Goal: Transaction & Acquisition: Purchase product/service

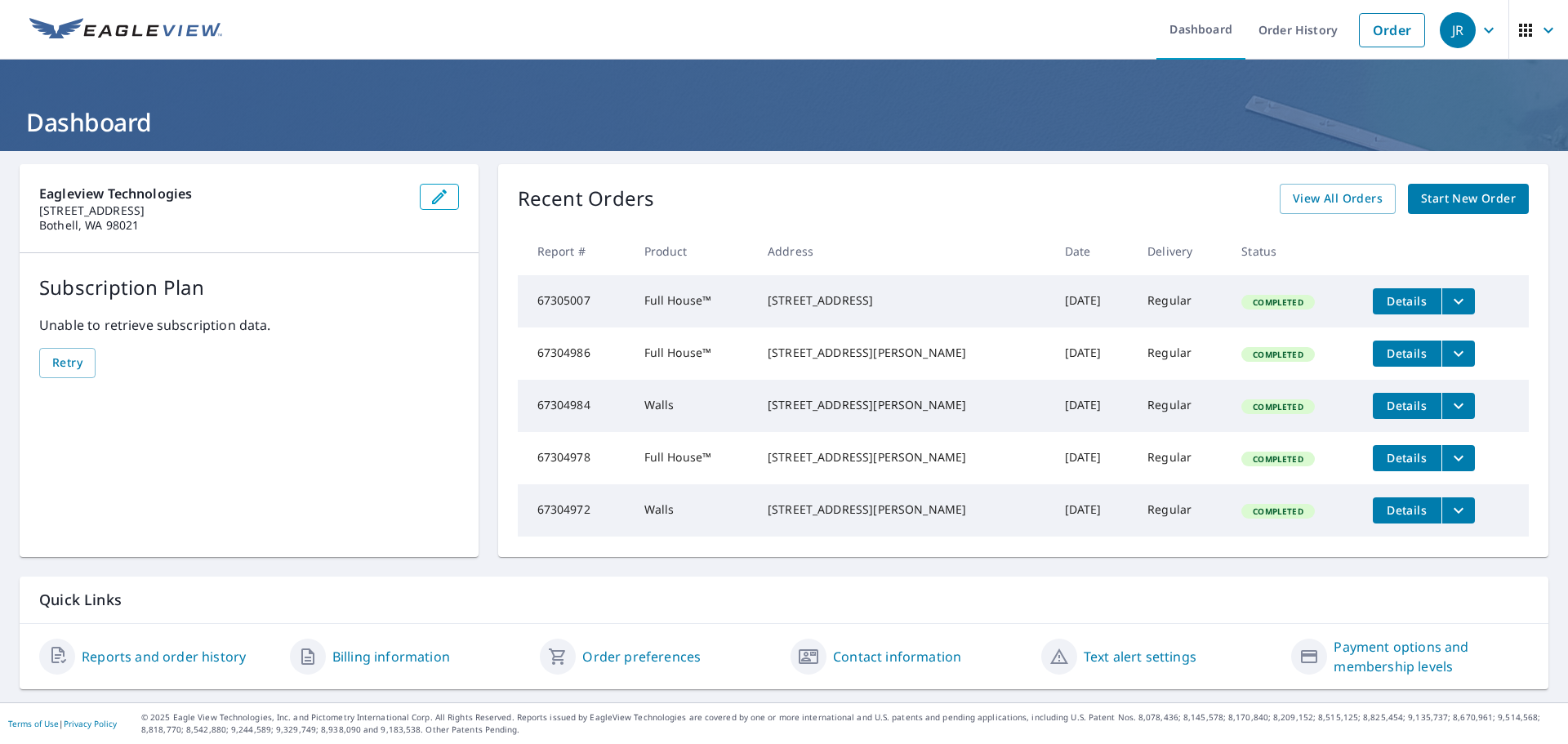
scroll to position [31, 0]
click at [1313, 188] on span "View All Orders" at bounding box center [1338, 198] width 90 height 20
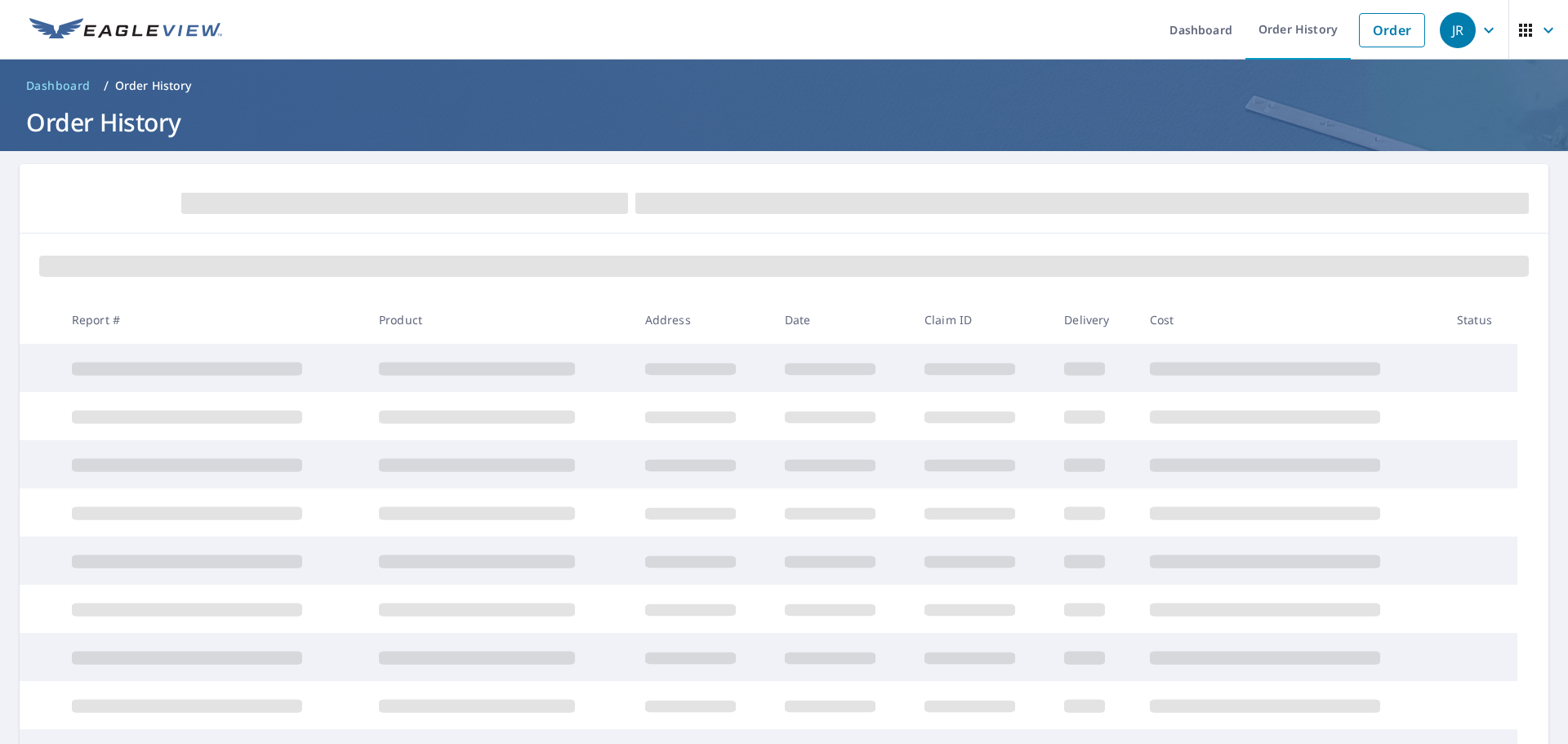
click at [1055, 250] on div at bounding box center [784, 264] width 1529 height 62
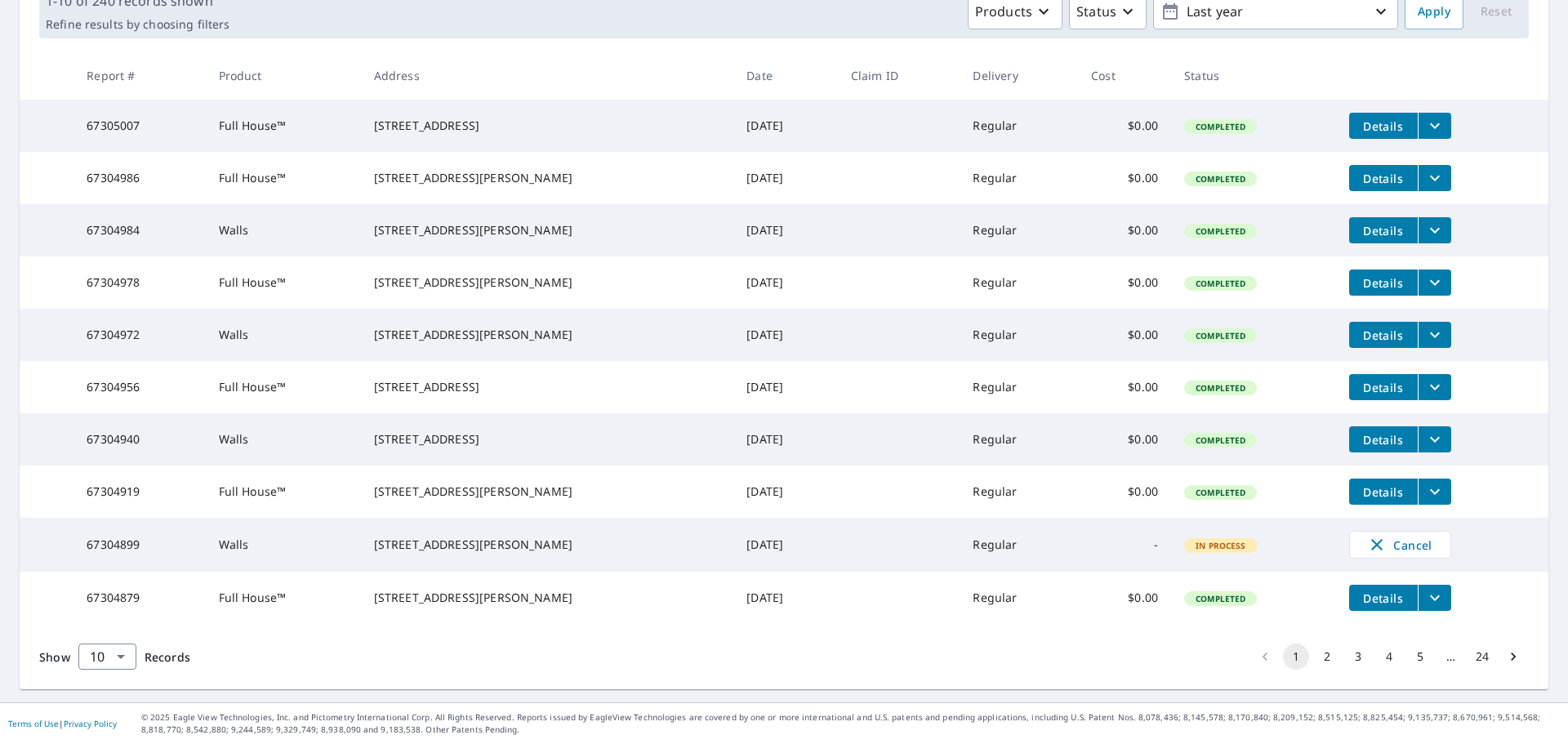
scroll to position [326, 0]
click at [1382, 534] on span "Cancel" at bounding box center [1400, 544] width 68 height 19
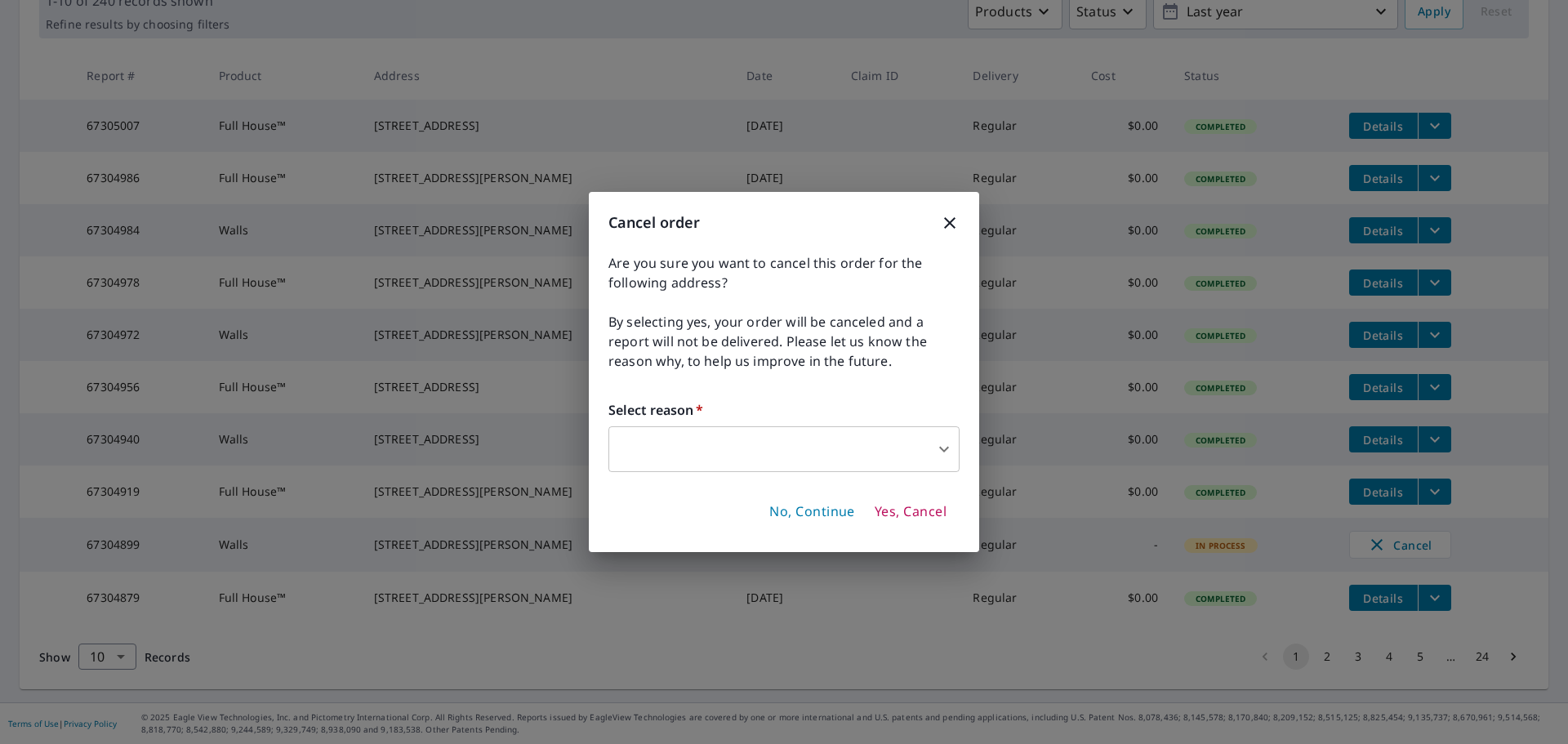
click at [904, 452] on body "[PERSON_NAME] Dashboard Order History Order JR Dashboard / Order History Order …" at bounding box center [784, 372] width 1568 height 744
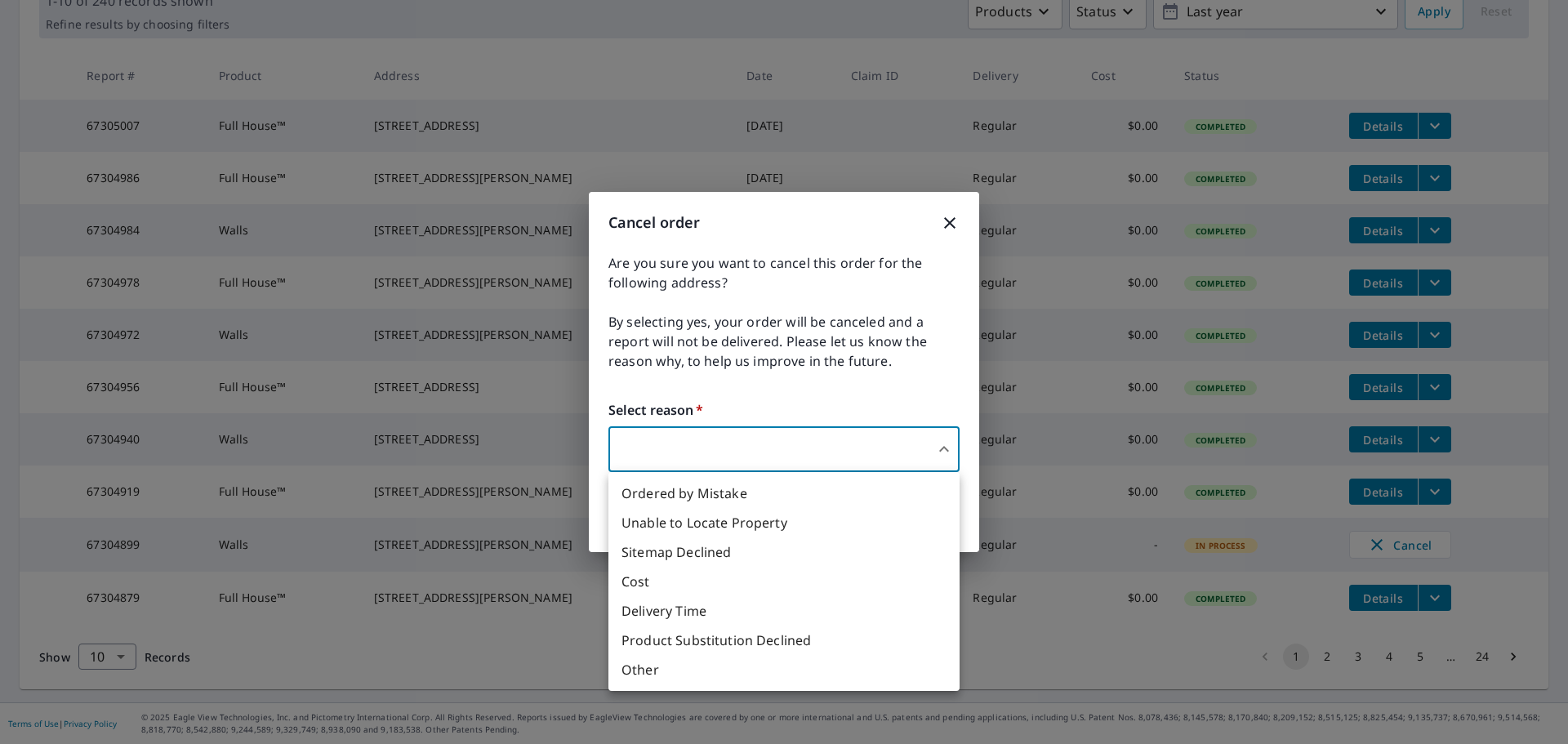
click at [698, 608] on li "Delivery Time" at bounding box center [784, 610] width 351 height 29
type input "34"
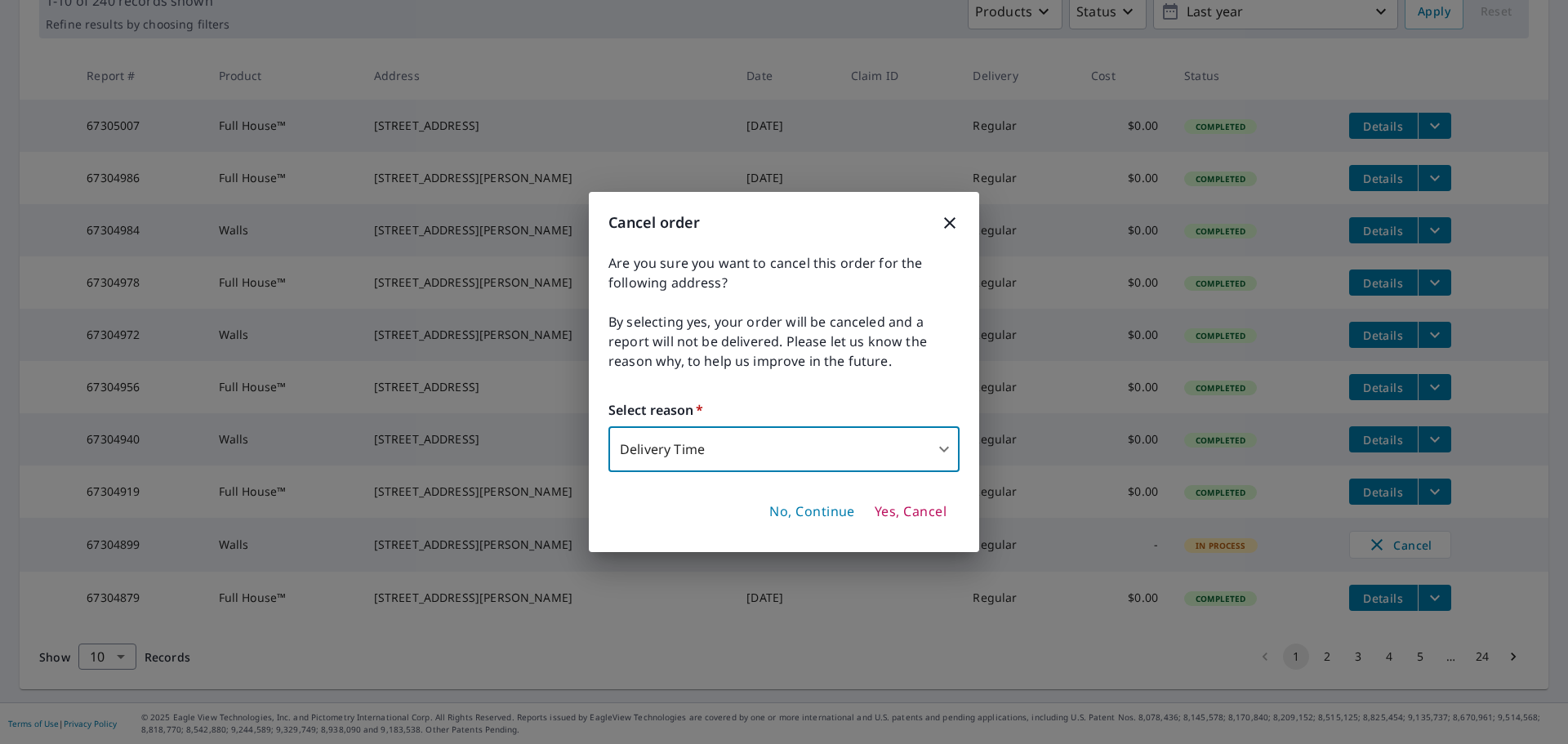
click at [909, 507] on span "Yes, Cancel" at bounding box center [911, 512] width 72 height 18
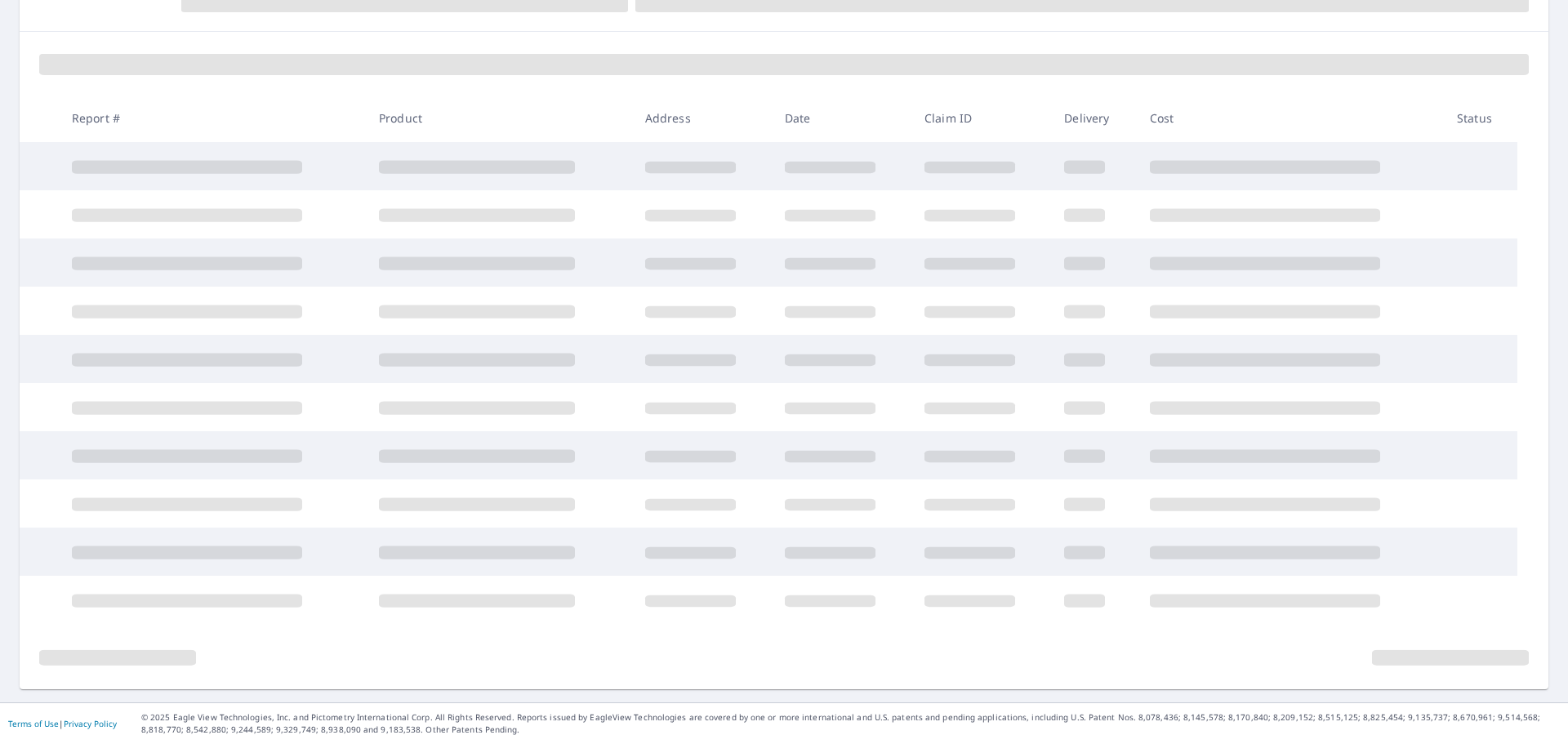
scroll to position [321, 0]
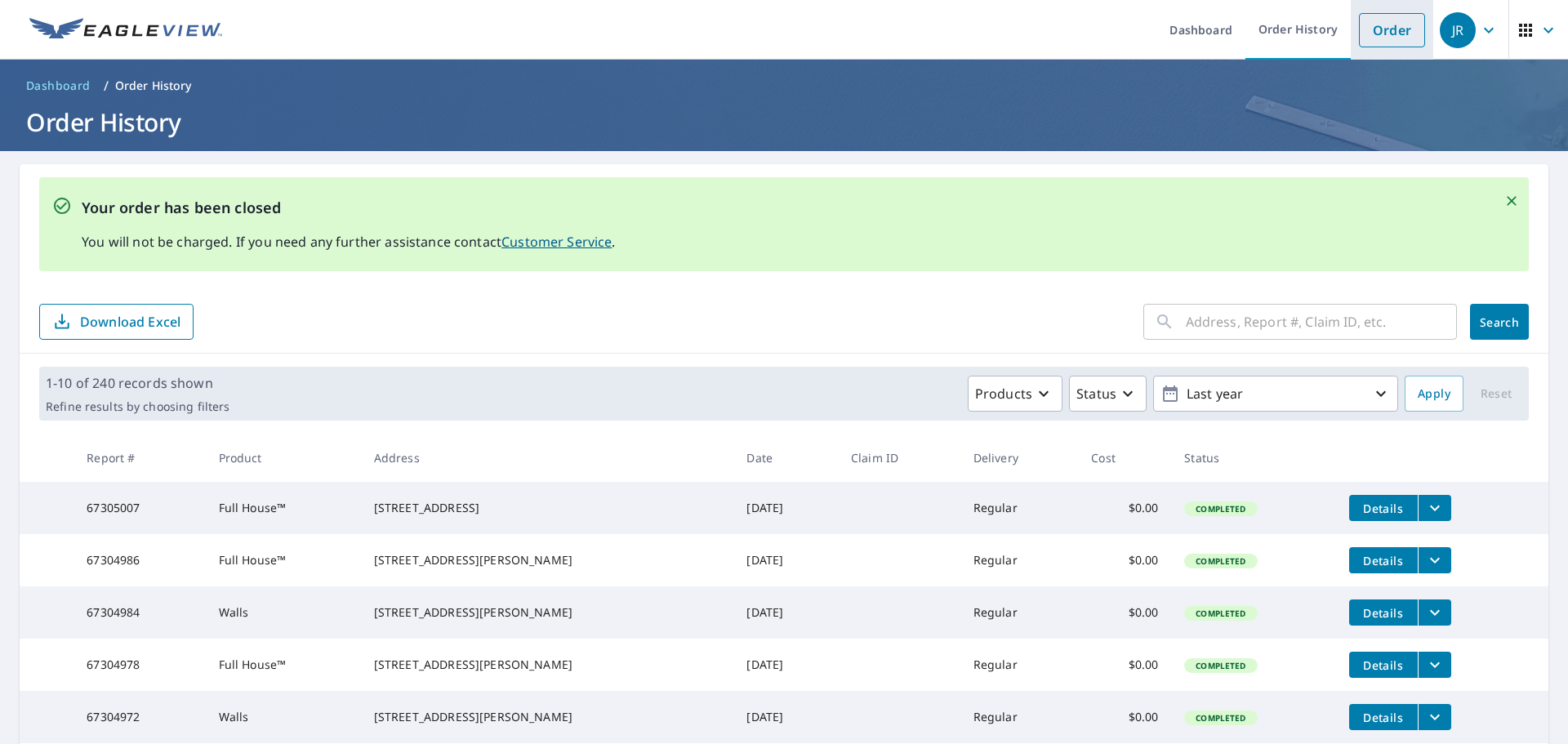
click at [1381, 26] on link "Order" at bounding box center [1392, 30] width 66 height 34
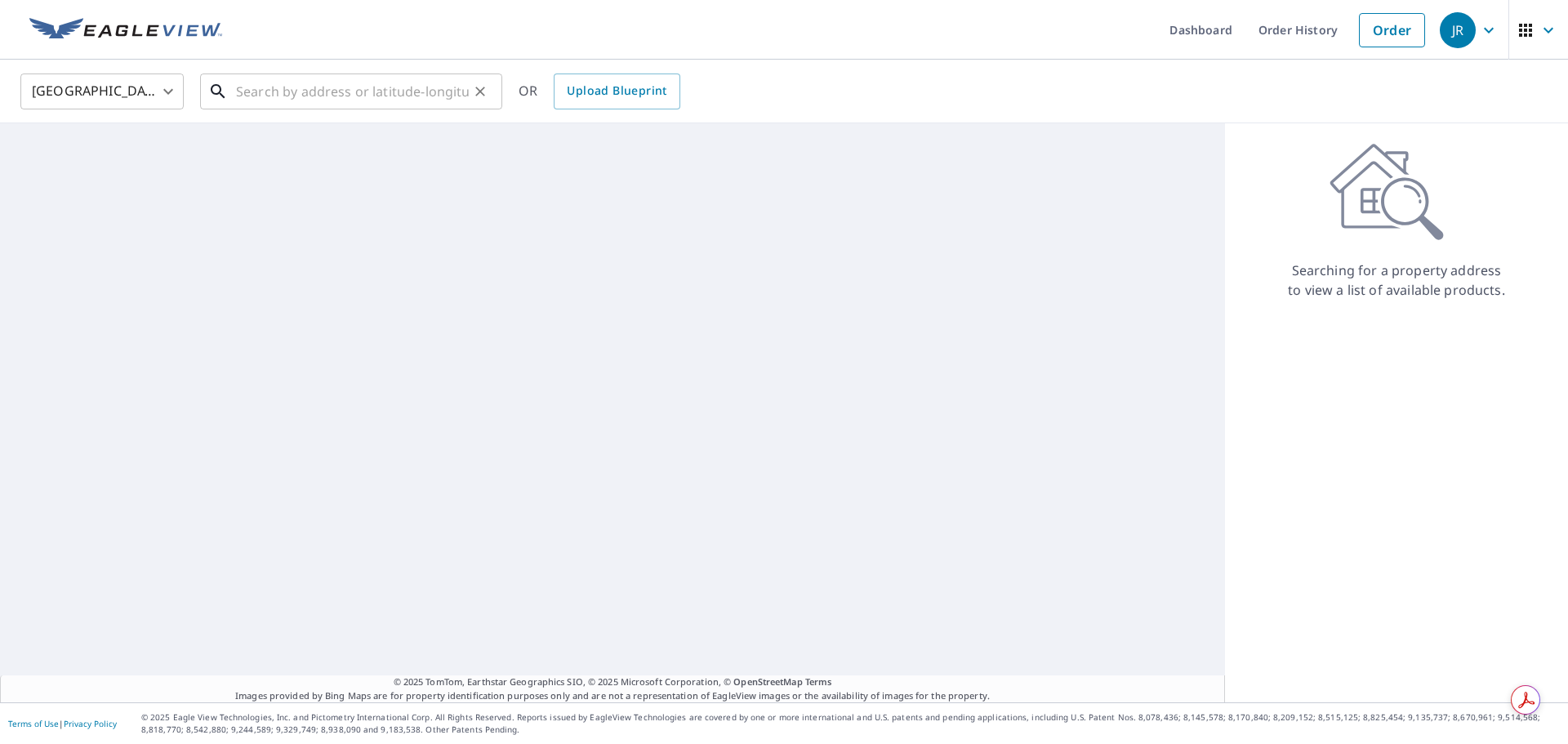
click at [374, 89] on input "text" at bounding box center [352, 92] width 233 height 46
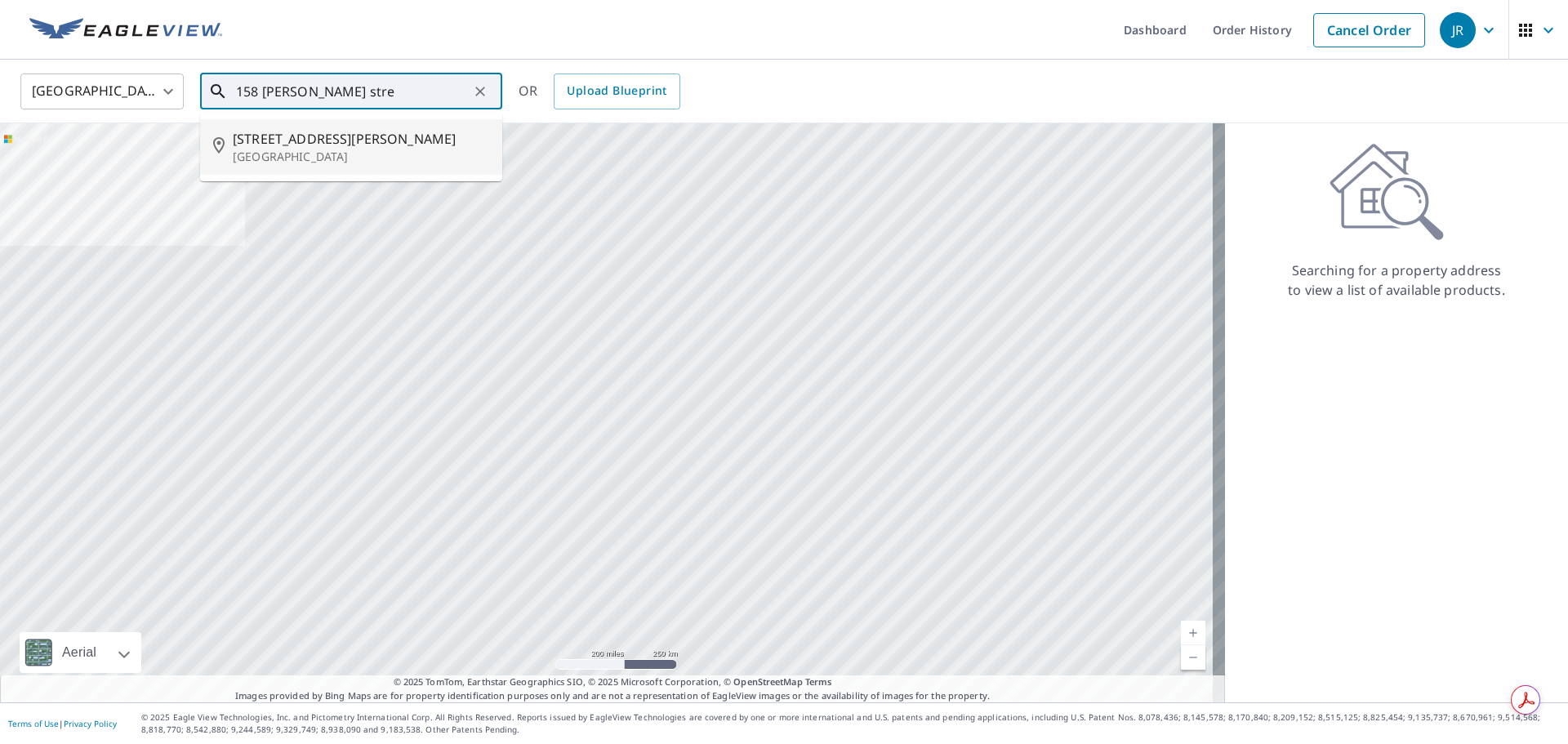
click at [300, 143] on span "[STREET_ADDRESS][PERSON_NAME]" at bounding box center [360, 139] width 256 height 19
type input "[STREET_ADDRESS][PERSON_NAME]"
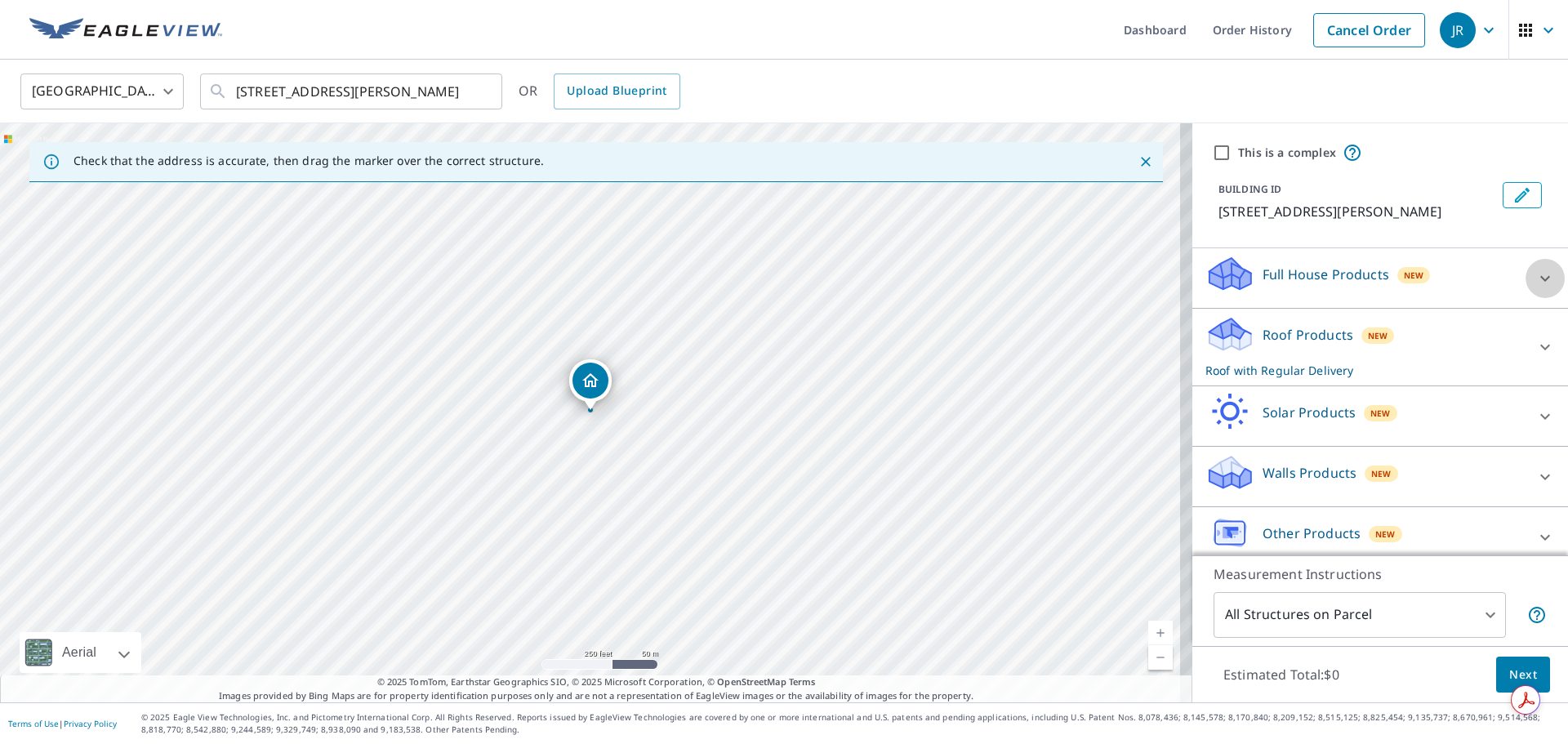
click at [1541, 278] on icon at bounding box center [1545, 278] width 10 height 5
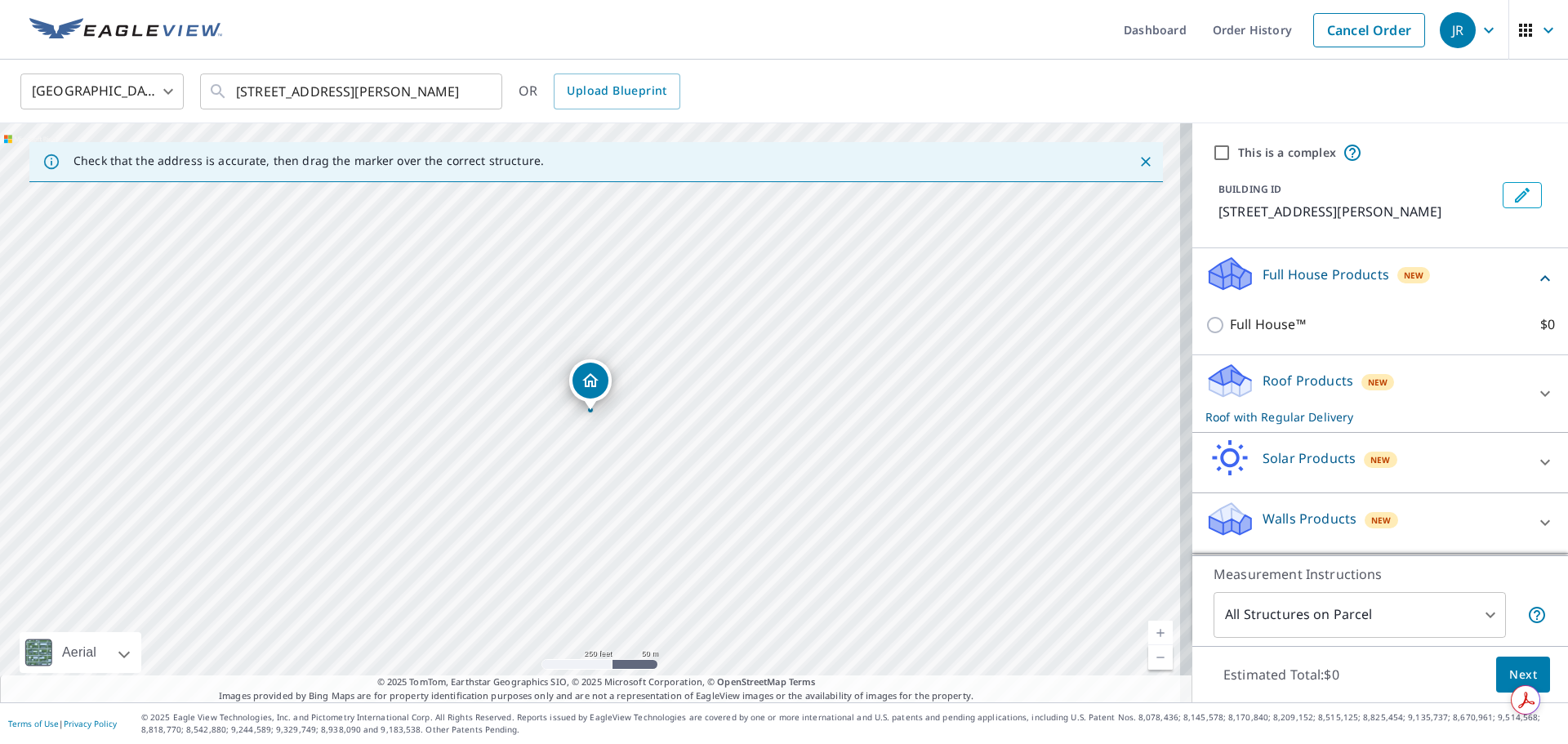
click at [1535, 389] on icon at bounding box center [1545, 394] width 19 height 19
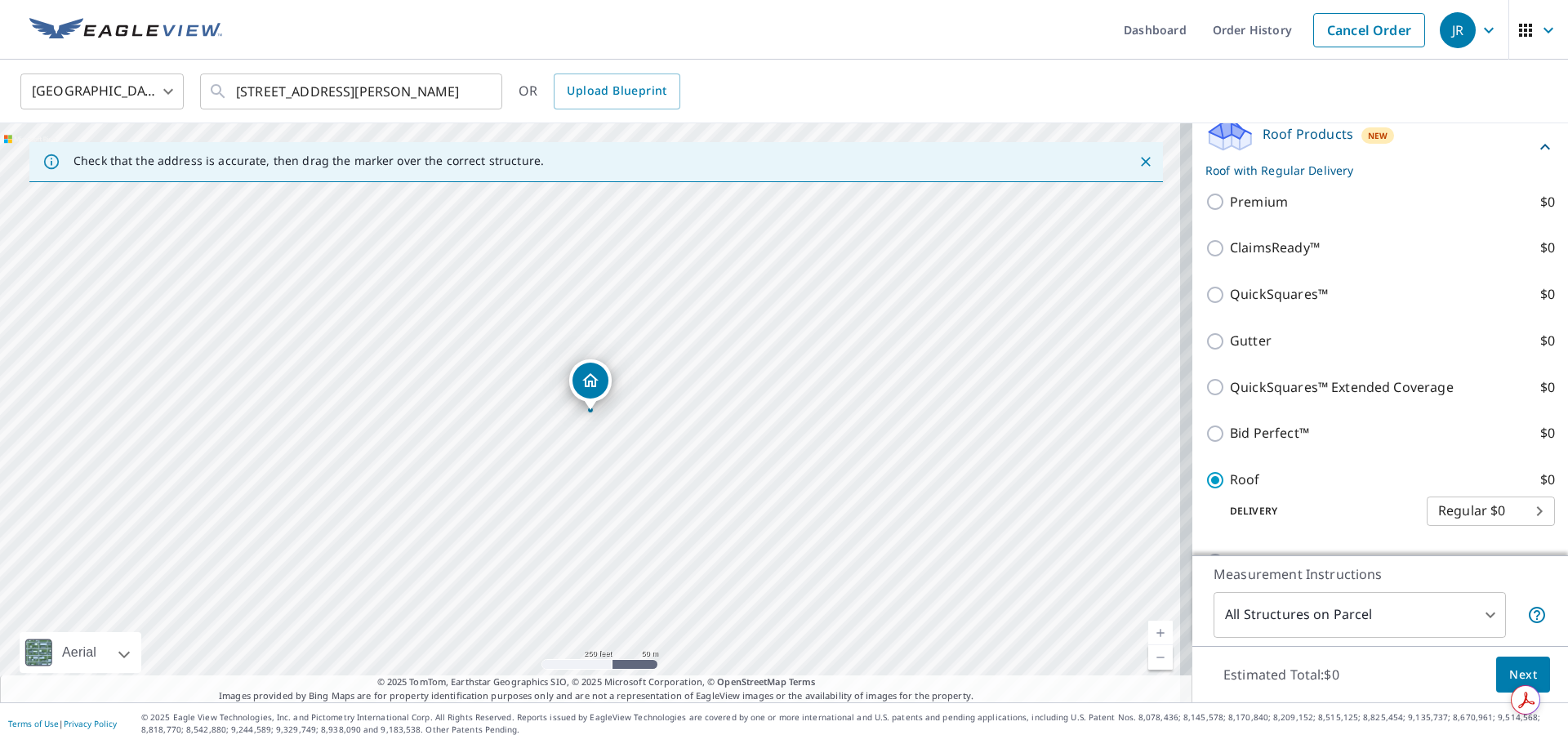
scroll to position [327, 0]
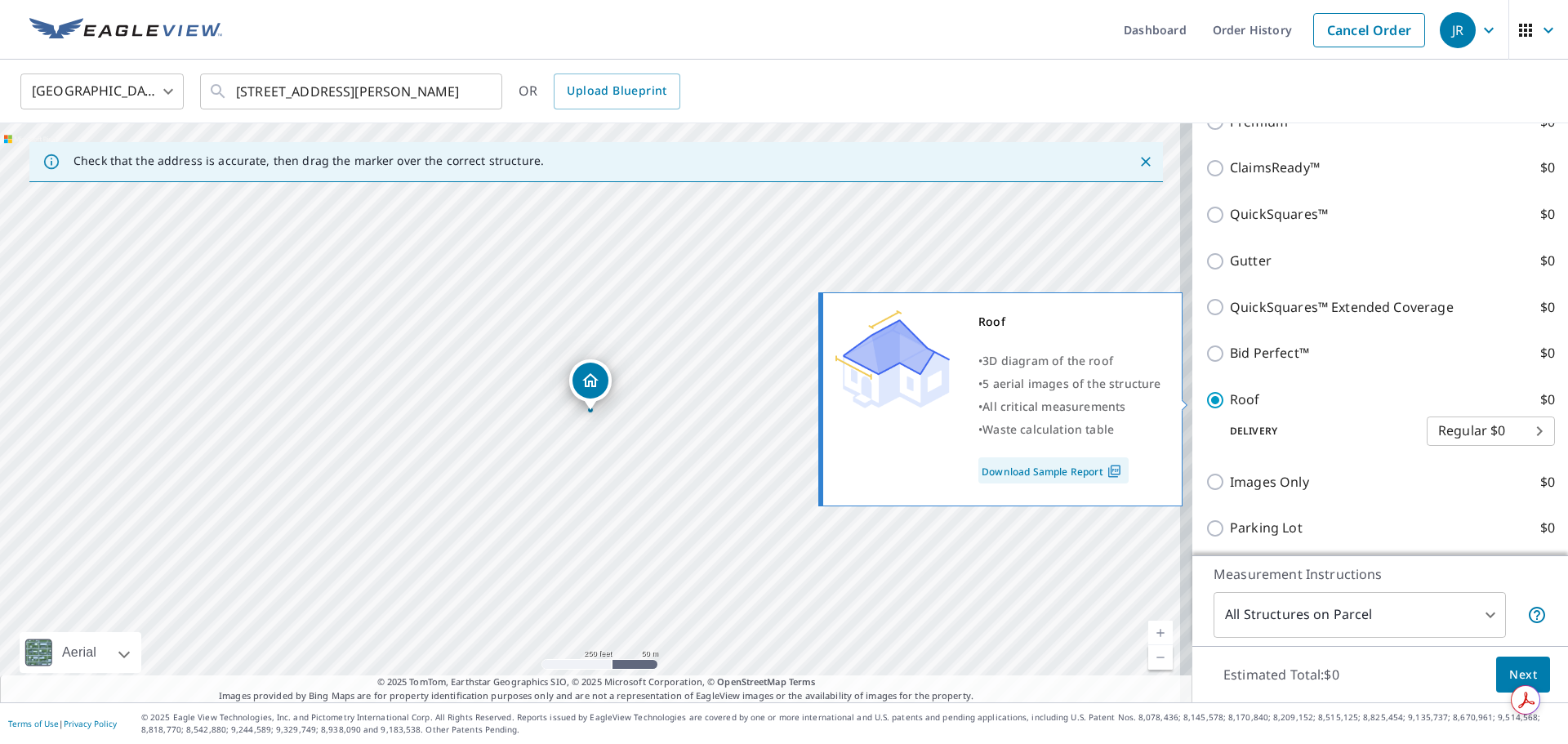
click at [1206, 396] on input "Roof $0" at bounding box center [1218, 400] width 25 height 19
checkbox input "false"
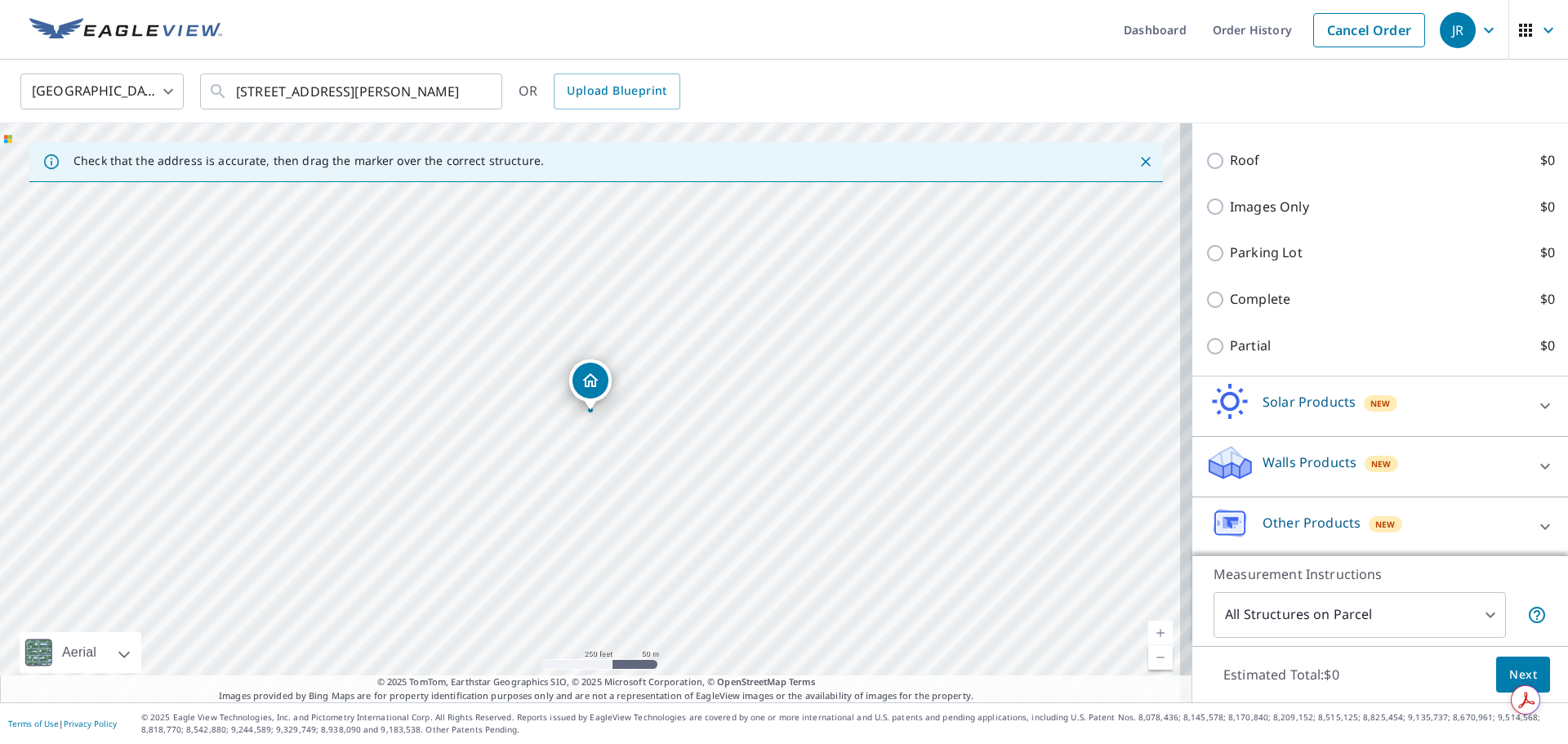
scroll to position [595, 0]
click at [1535, 467] on icon at bounding box center [1545, 464] width 19 height 19
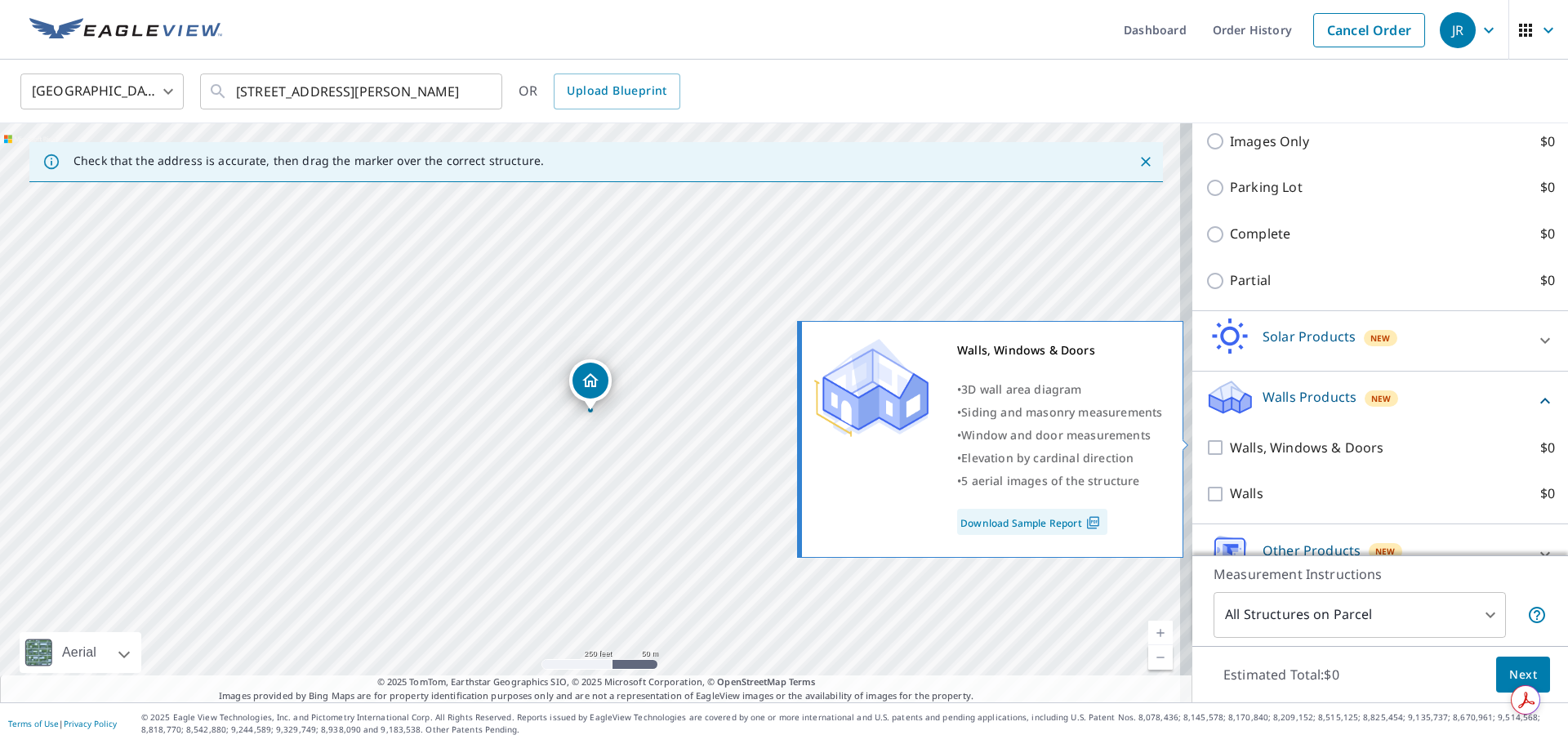
scroll to position [677, 0]
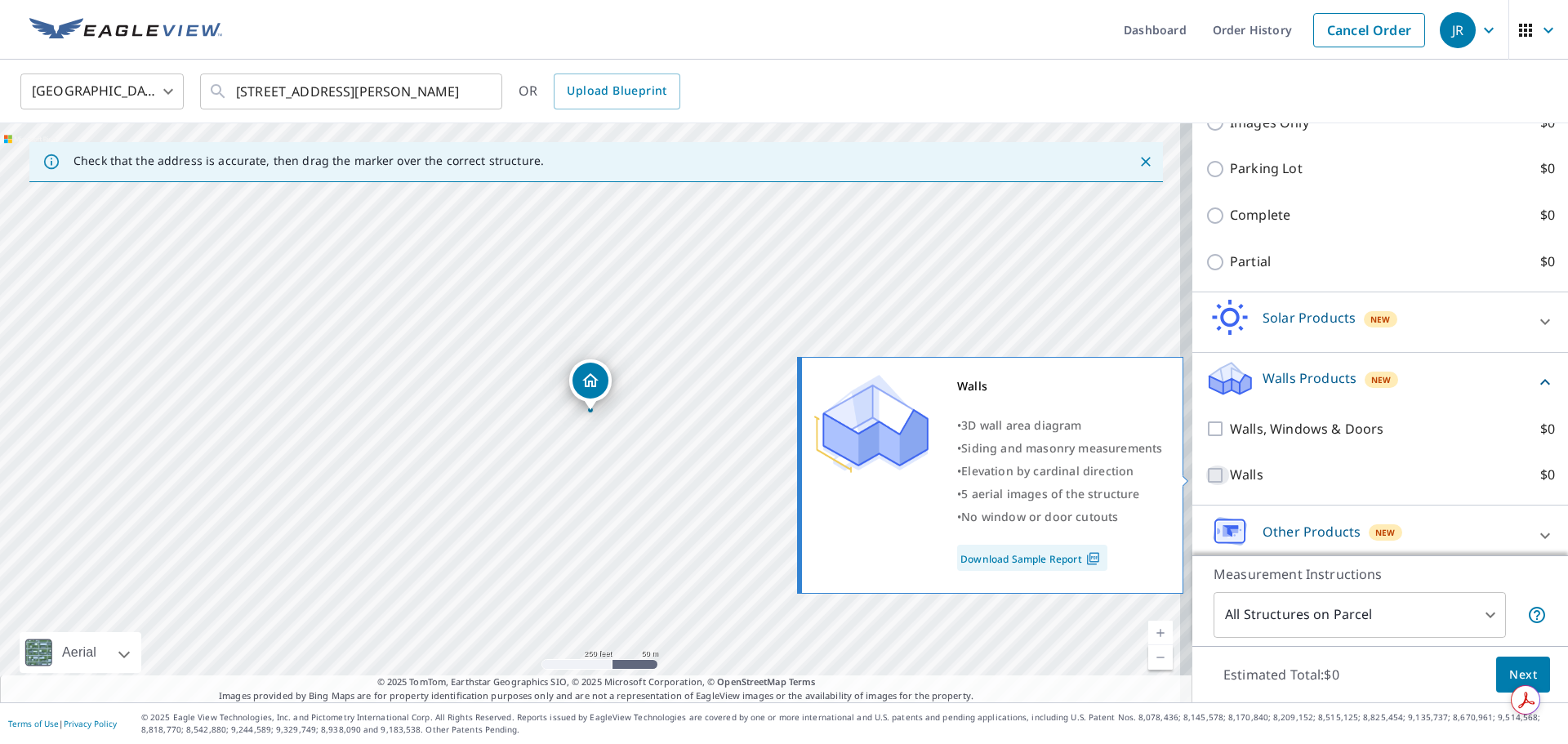
click at [1206, 469] on input "Walls $0" at bounding box center [1218, 475] width 25 height 19
checkbox input "true"
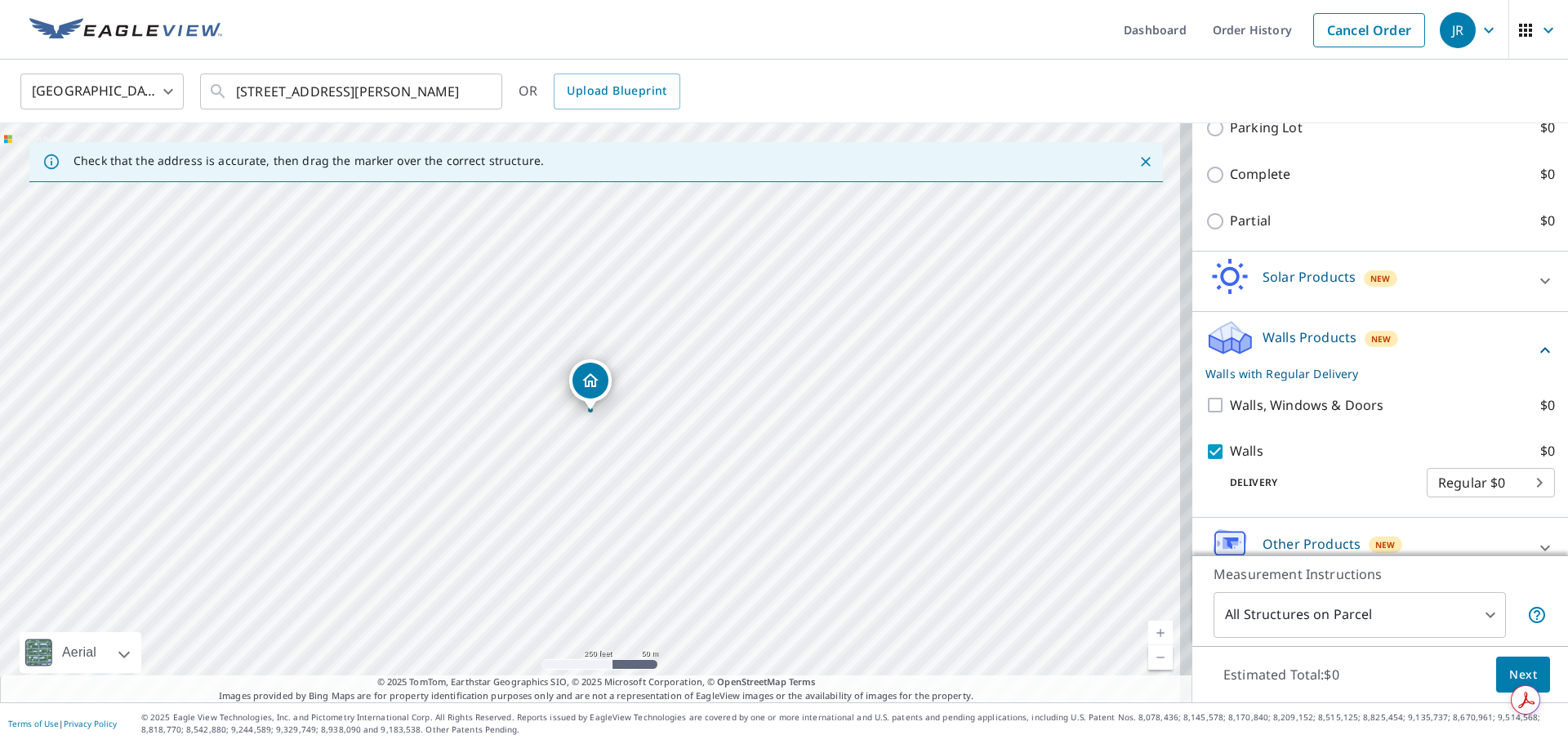
scroll to position [740, 0]
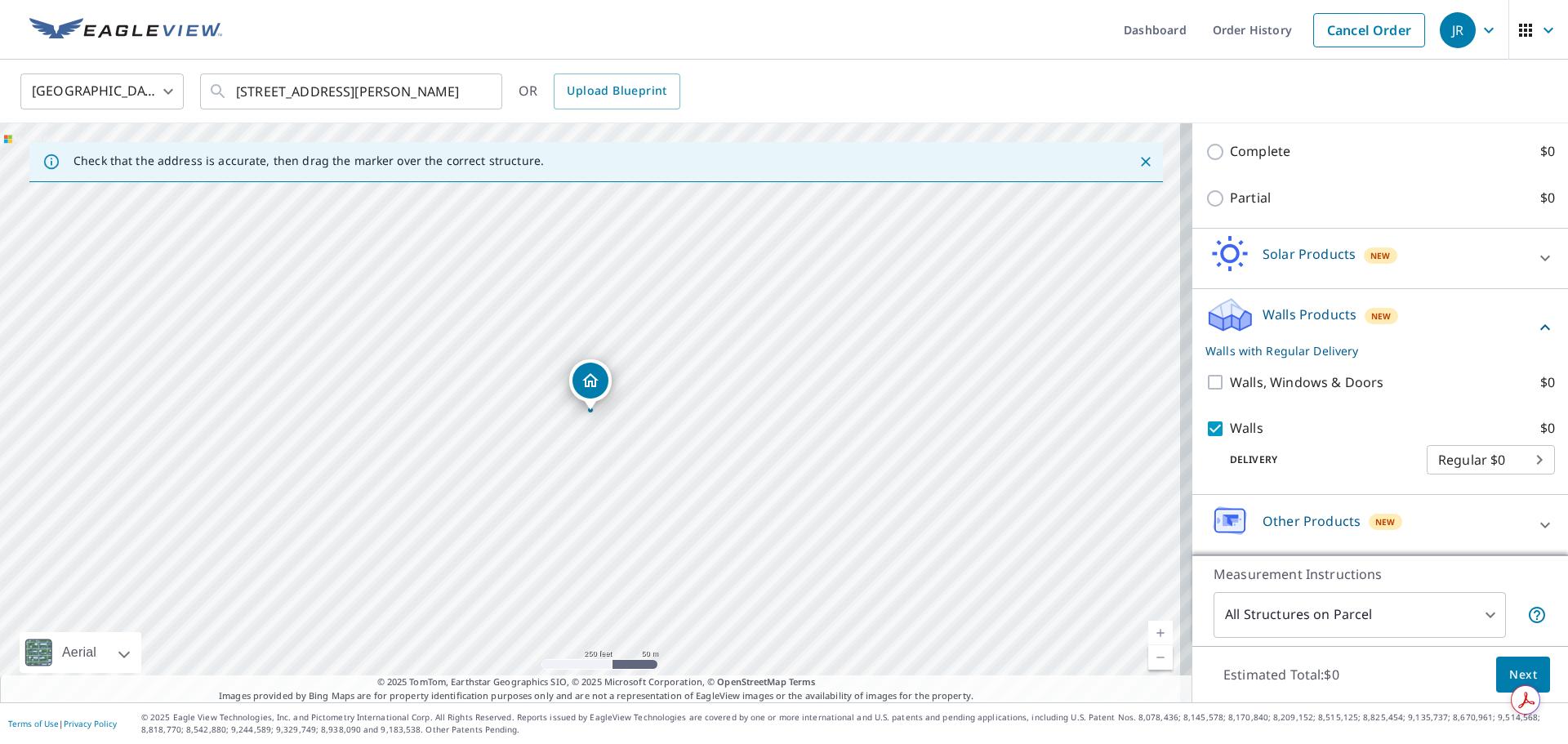
click at [1514, 665] on span "Next" at bounding box center [1524, 674] width 28 height 20
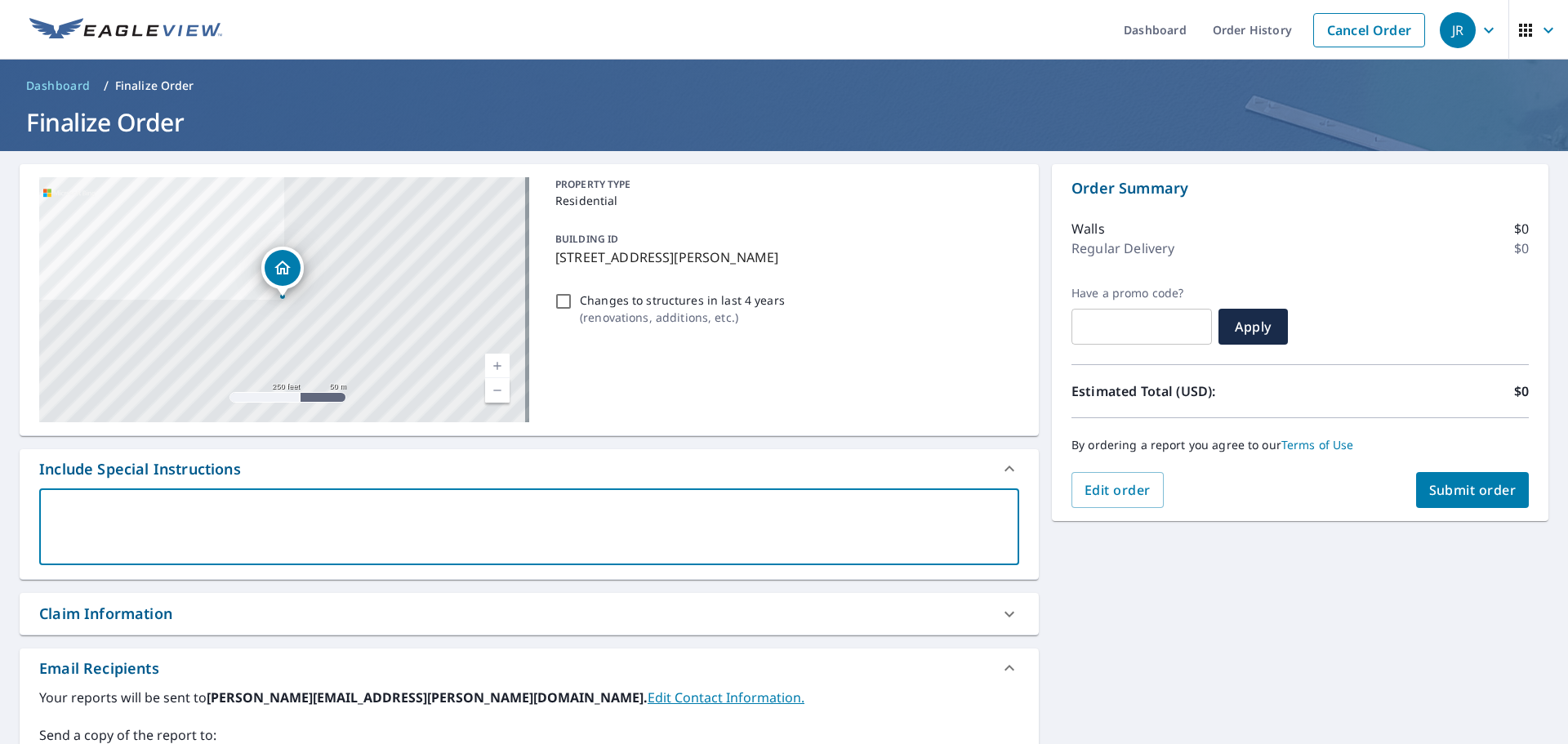
click at [185, 506] on textarea at bounding box center [529, 527] width 958 height 47
click at [188, 505] on textarea at bounding box center [529, 527] width 958 height 47
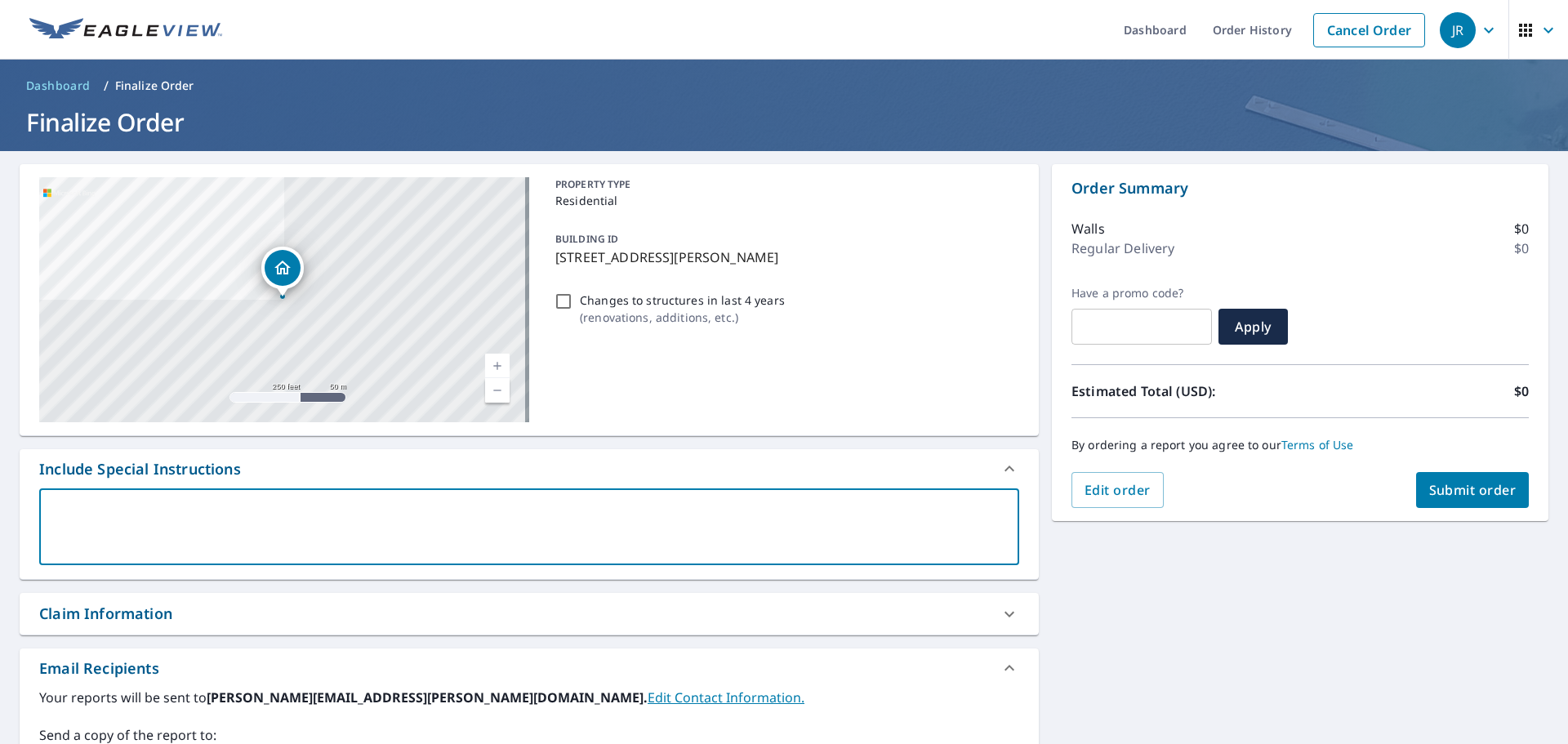
type textarea "L"
type textarea "x"
checkbox input "true"
type textarea "Li"
type textarea "x"
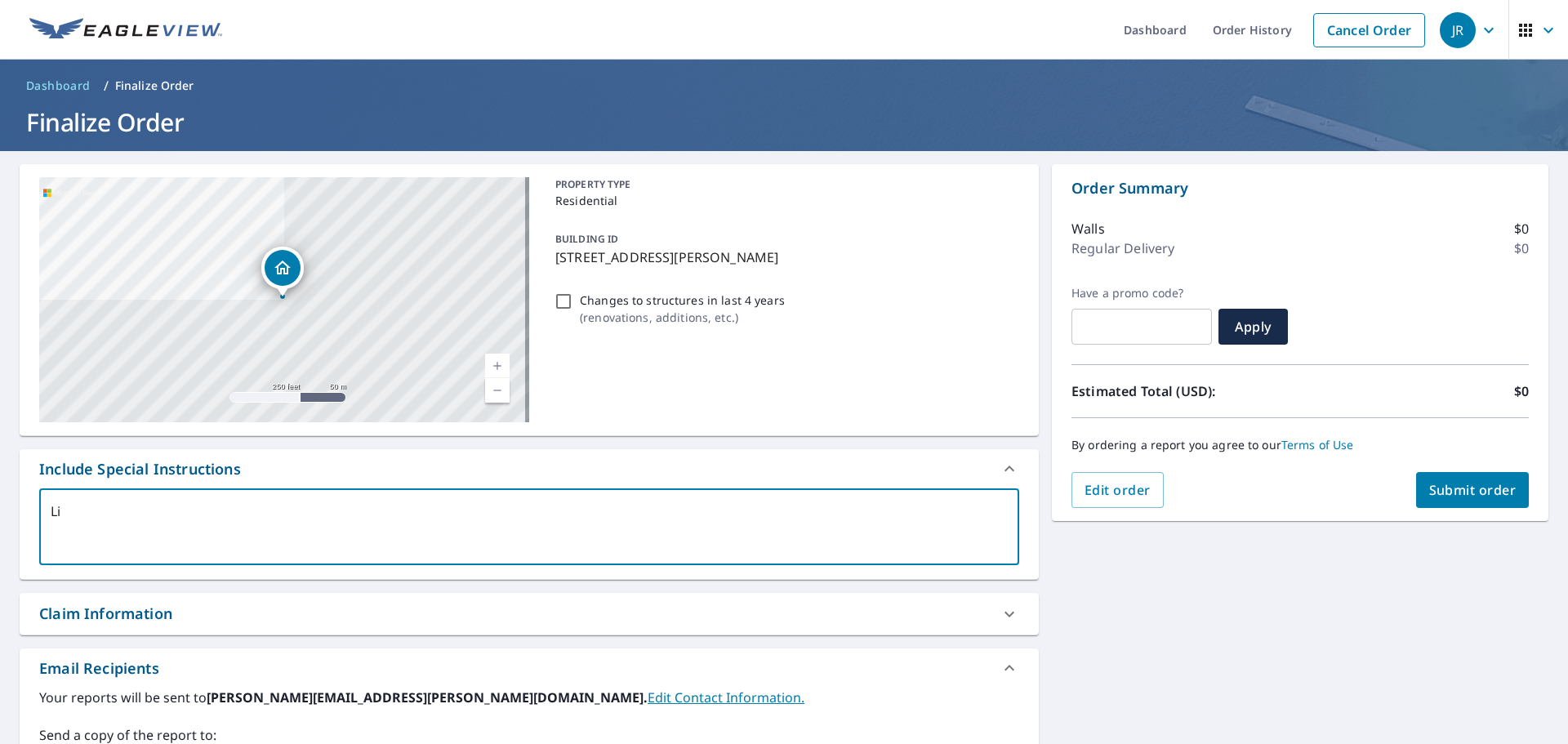
checkbox input "true"
type textarea "Liv"
type textarea "x"
checkbox input "true"
type textarea "Live"
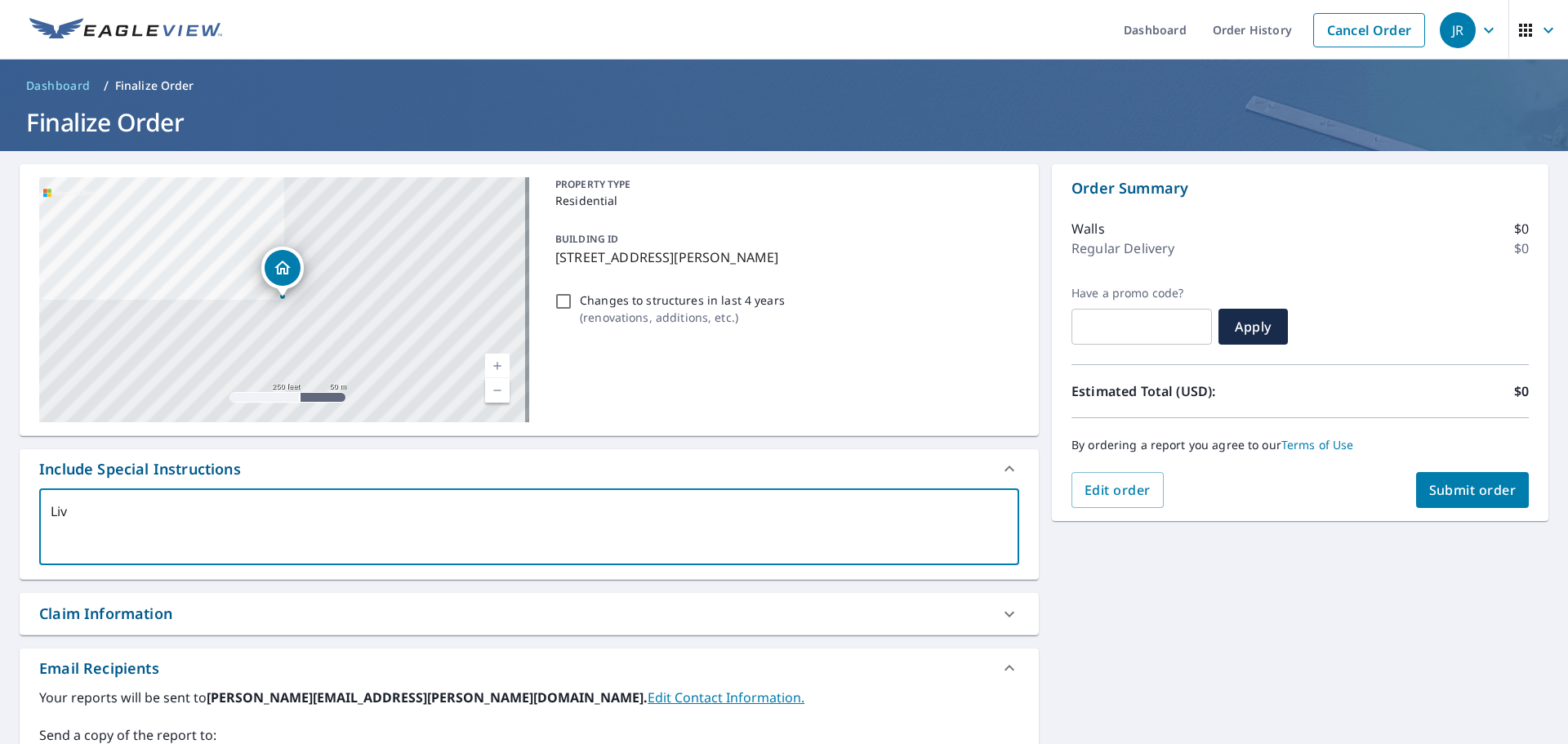
type textarea "x"
checkbox input "true"
type textarea "Live"
type textarea "x"
checkbox input "true"
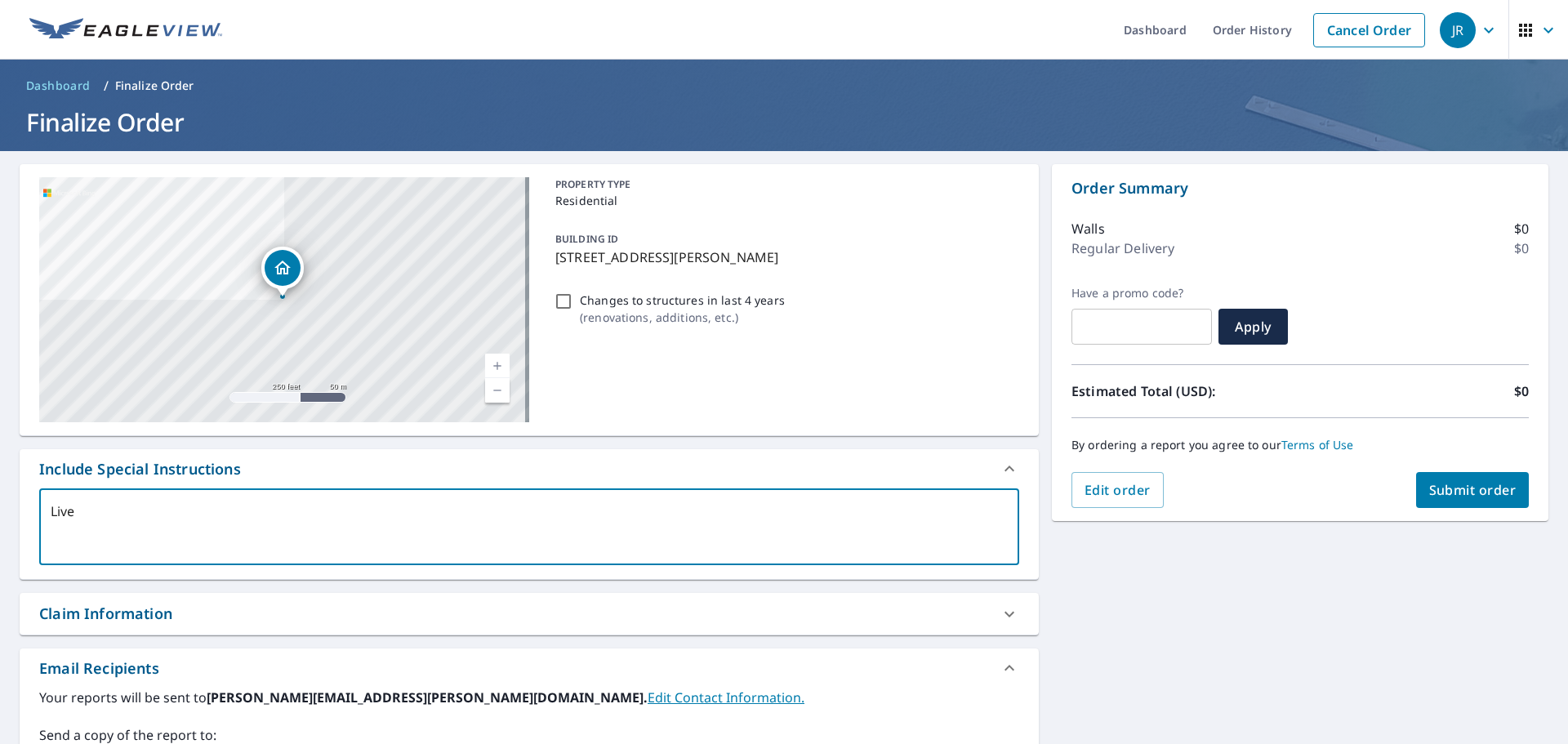
type textarea "Live R"
type textarea "x"
checkbox input "true"
type textarea "Live RE"
type textarea "x"
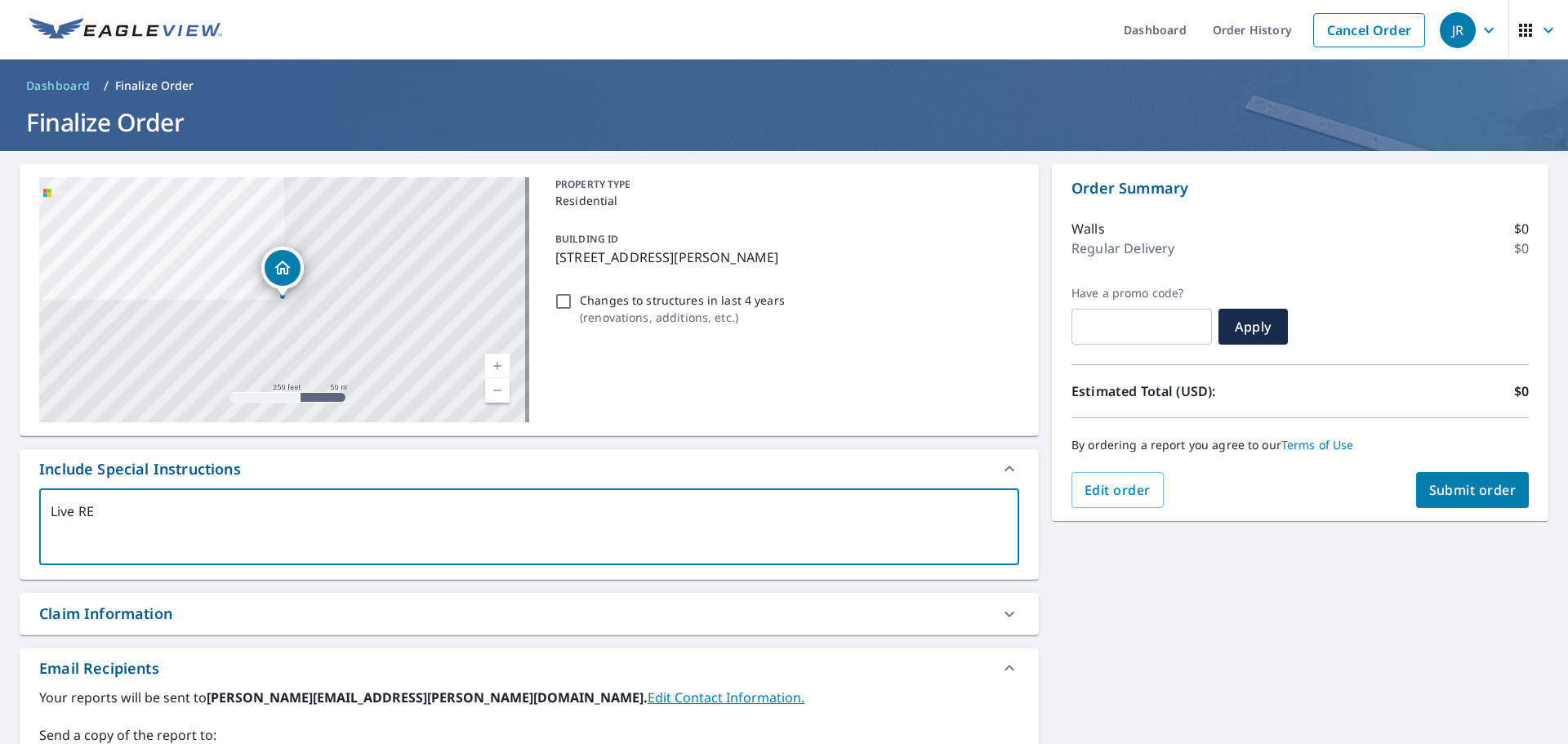
checkbox input "true"
type textarea "Live REp"
type textarea "x"
checkbox input "true"
type textarea "Live REpo"
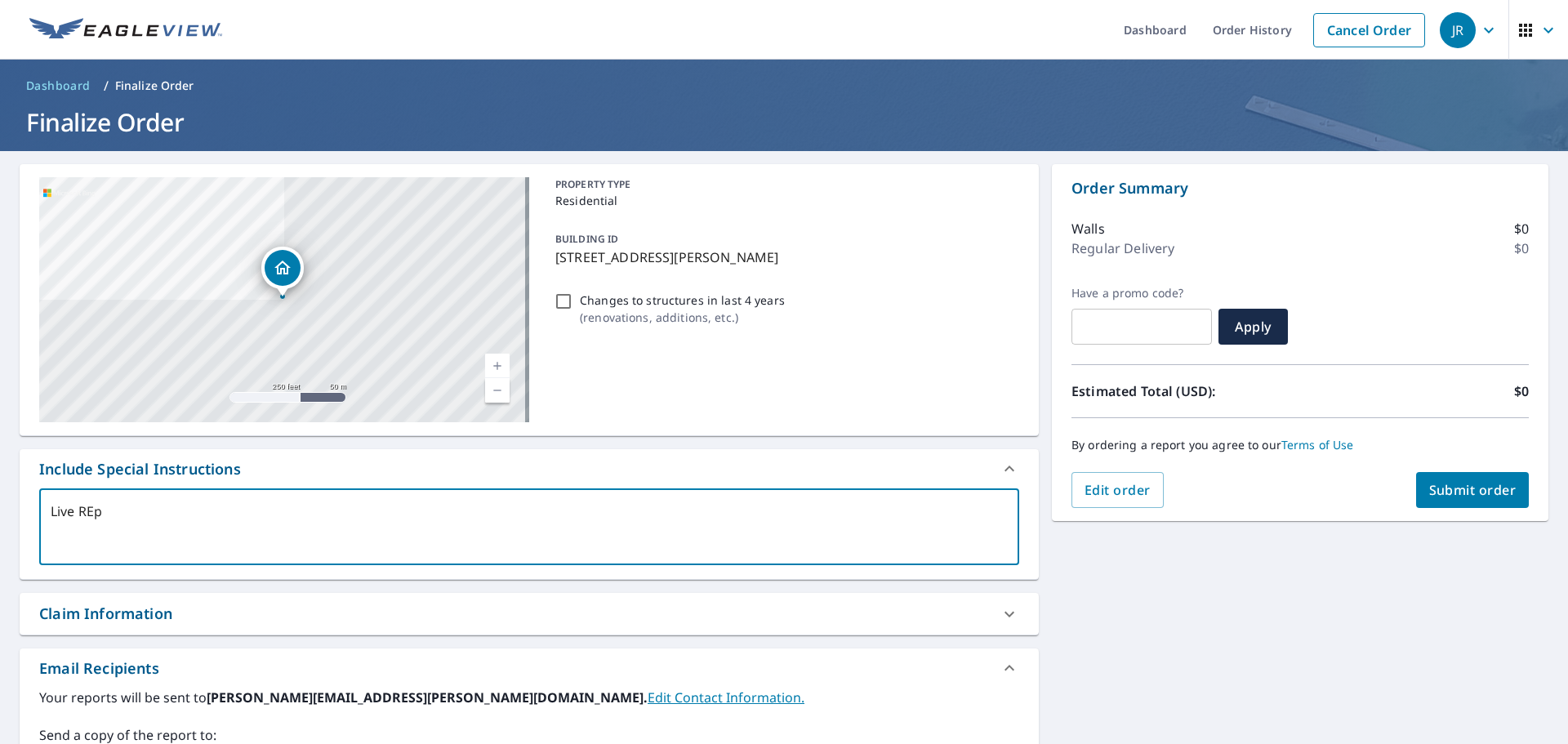
type textarea "x"
checkbox input "true"
type textarea "Live REp"
type textarea "x"
checkbox input "true"
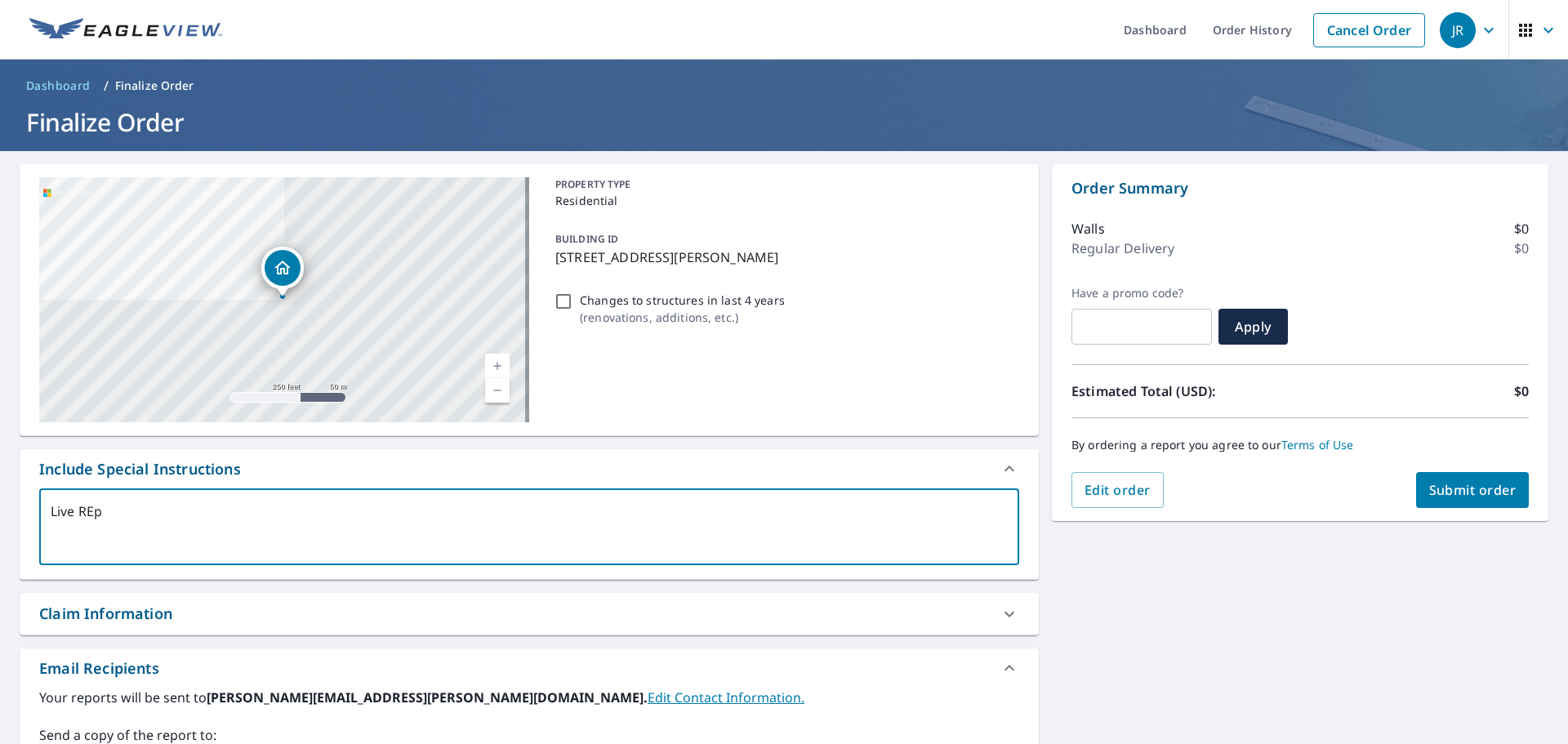
type textarea "Live RE"
type textarea "x"
checkbox input "true"
type textarea "Live R"
type textarea "x"
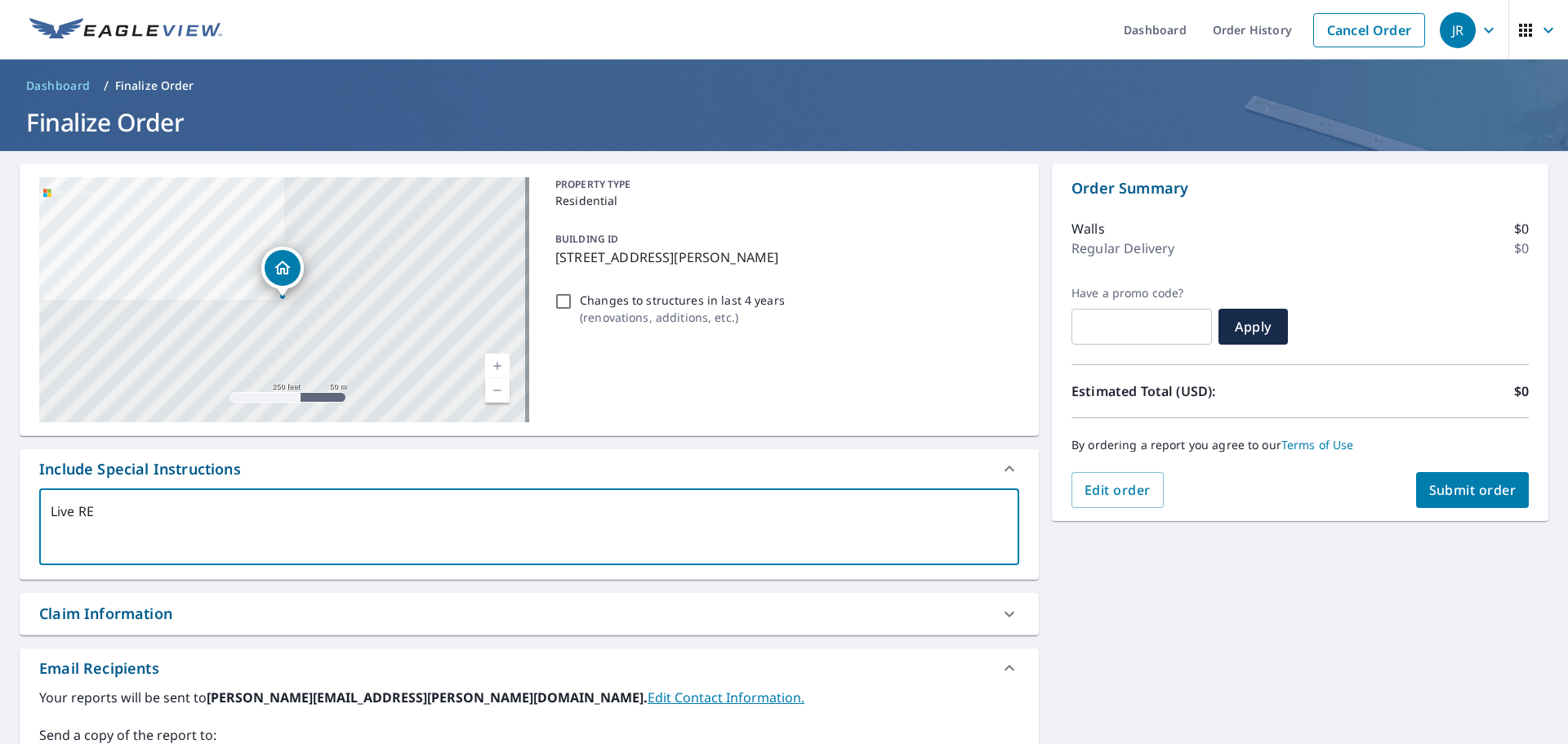
checkbox input "true"
type textarea "Live Re"
type textarea "x"
checkbox input "true"
type textarea "Live Rep"
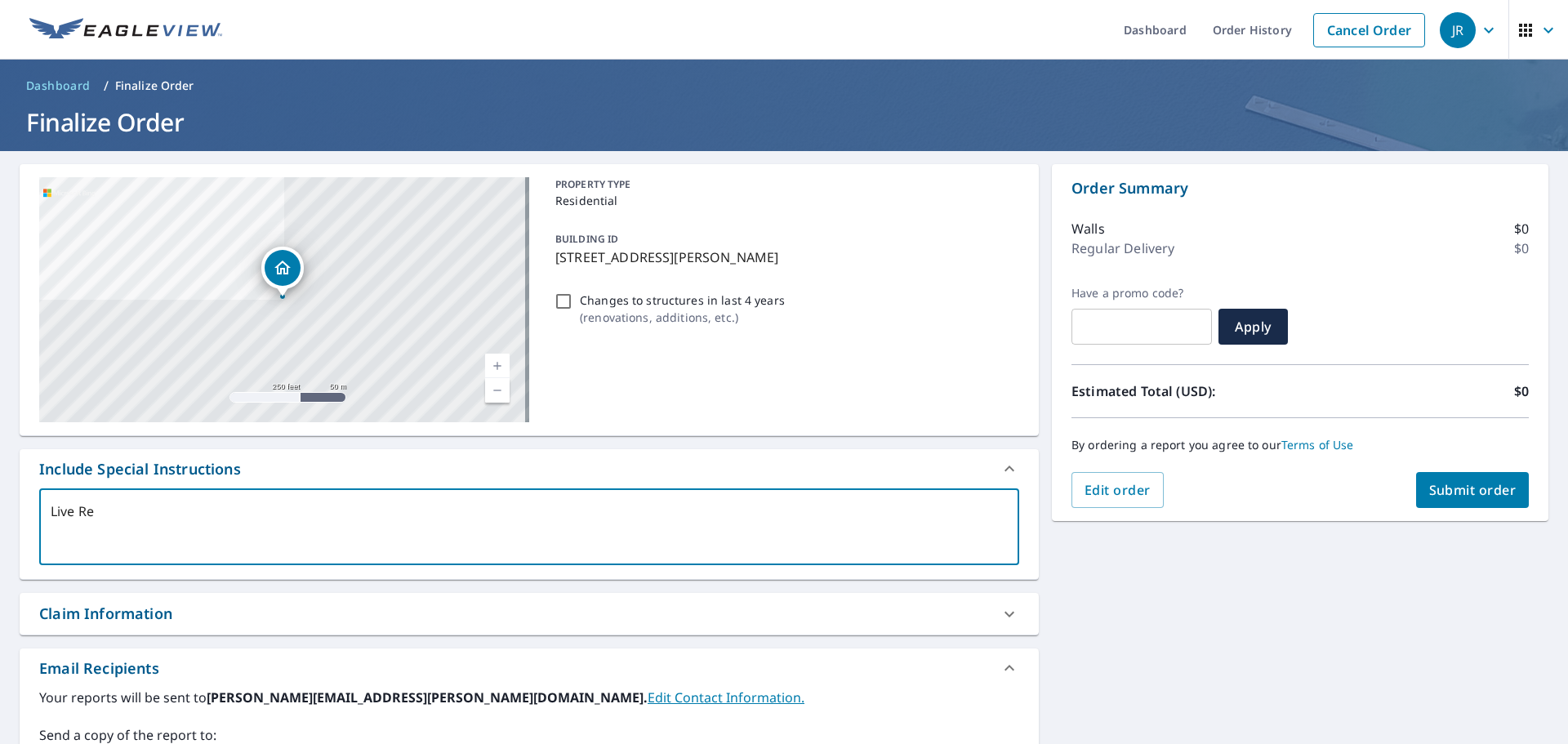
type textarea "x"
checkbox input "true"
type textarea "Live Repo"
type textarea "x"
checkbox input "true"
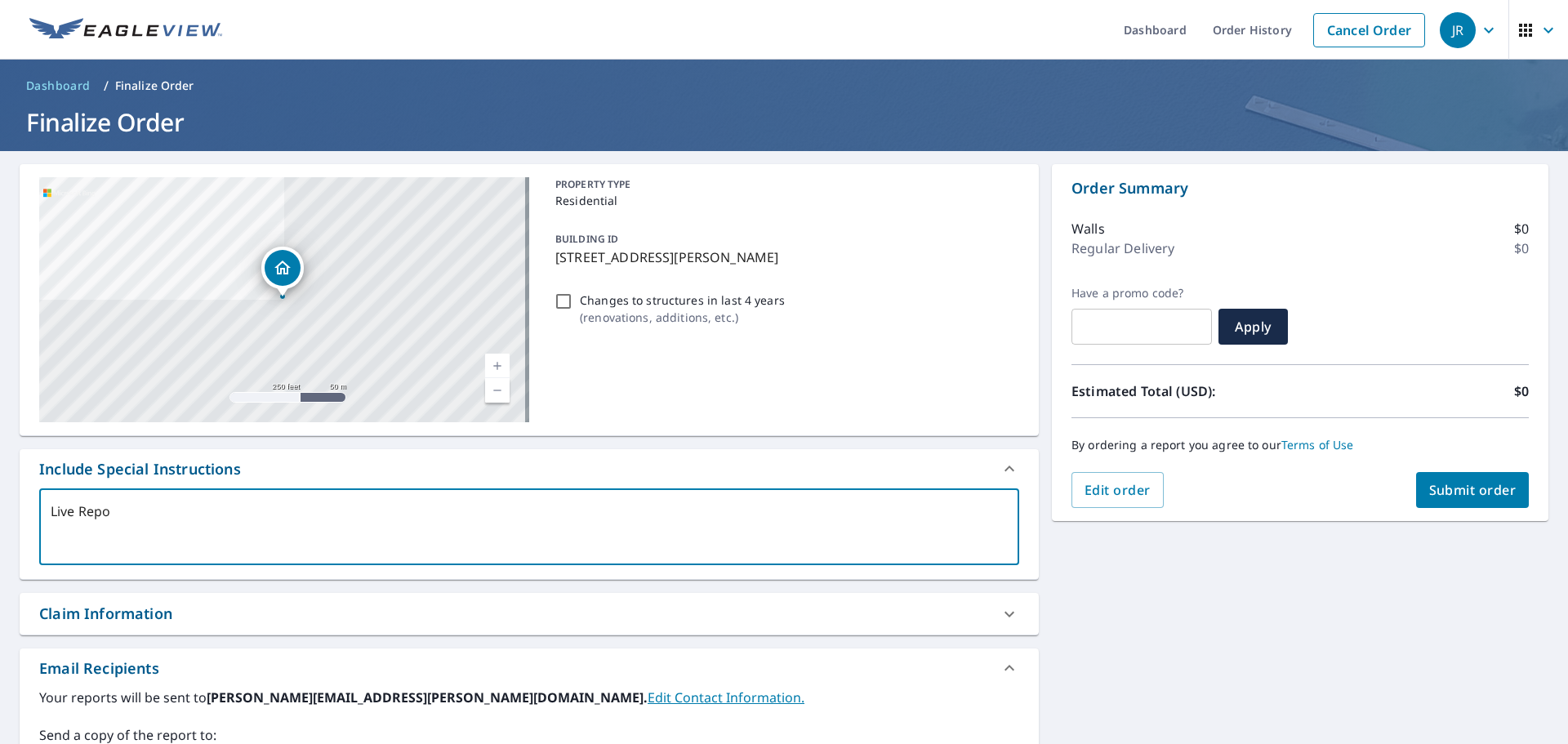
type textarea "Live Repor"
type textarea "x"
checkbox input "true"
type textarea "Live Report"
type textarea "x"
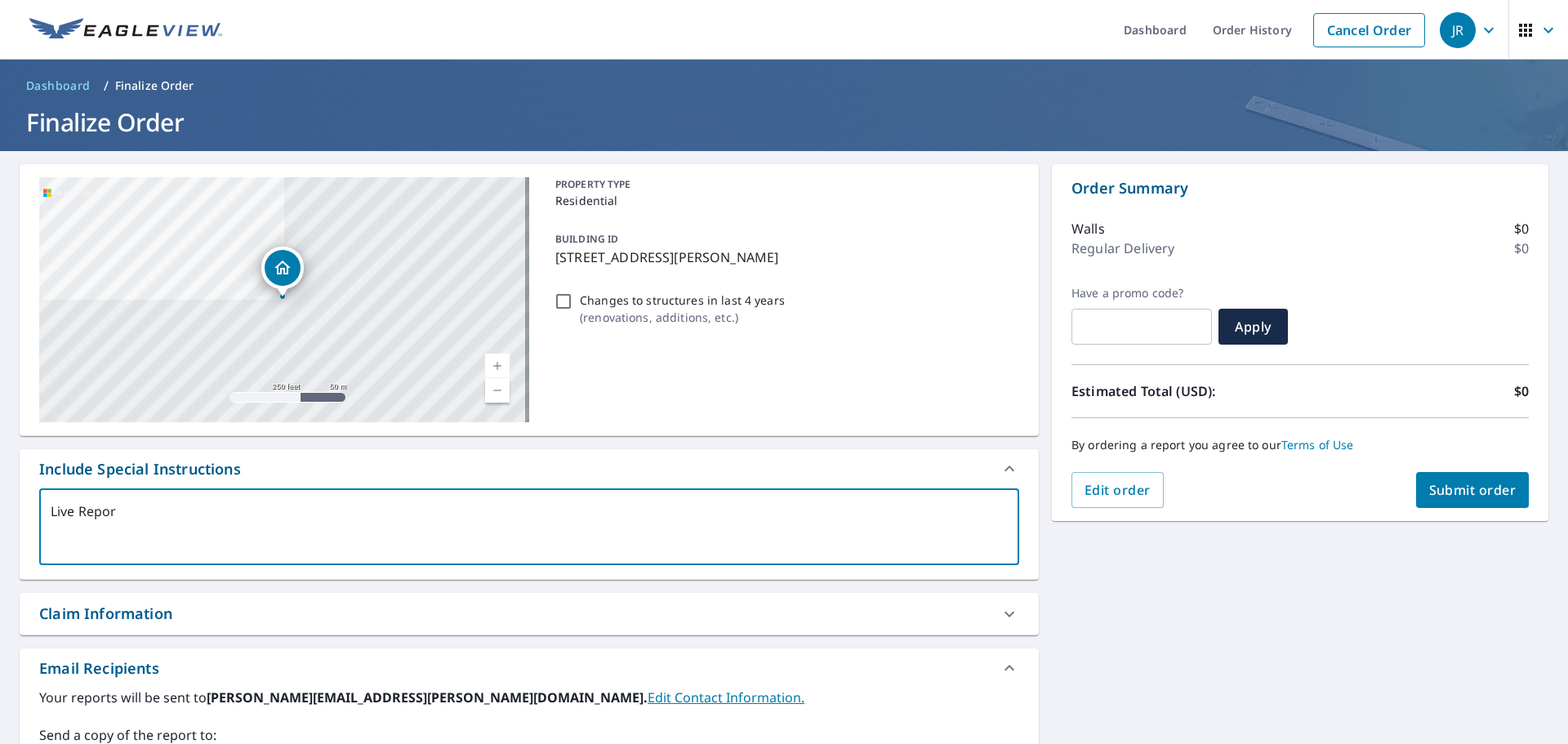
checkbox input "true"
type textarea "Live Report"
type textarea "x"
checkbox input "true"
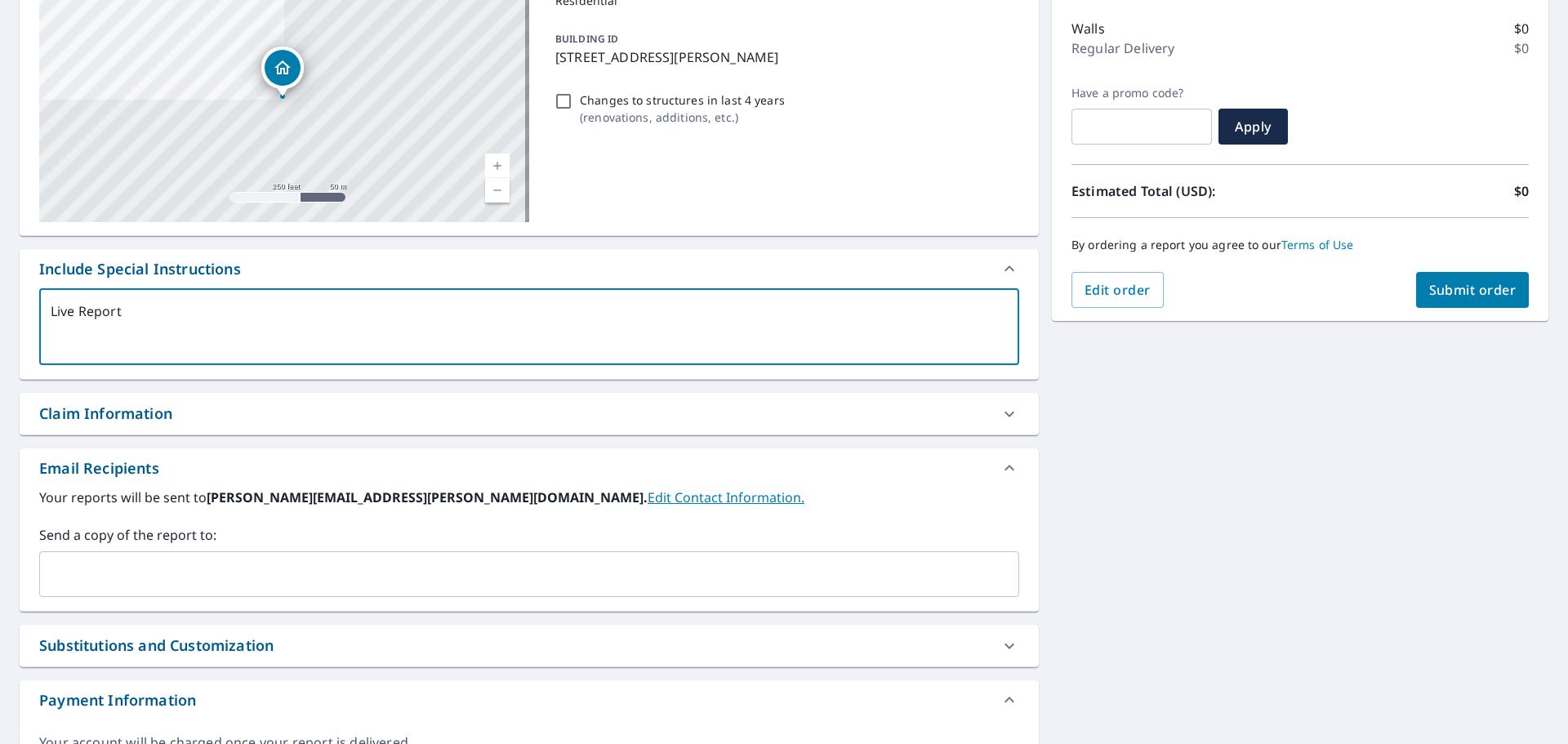
scroll to position [50, 0]
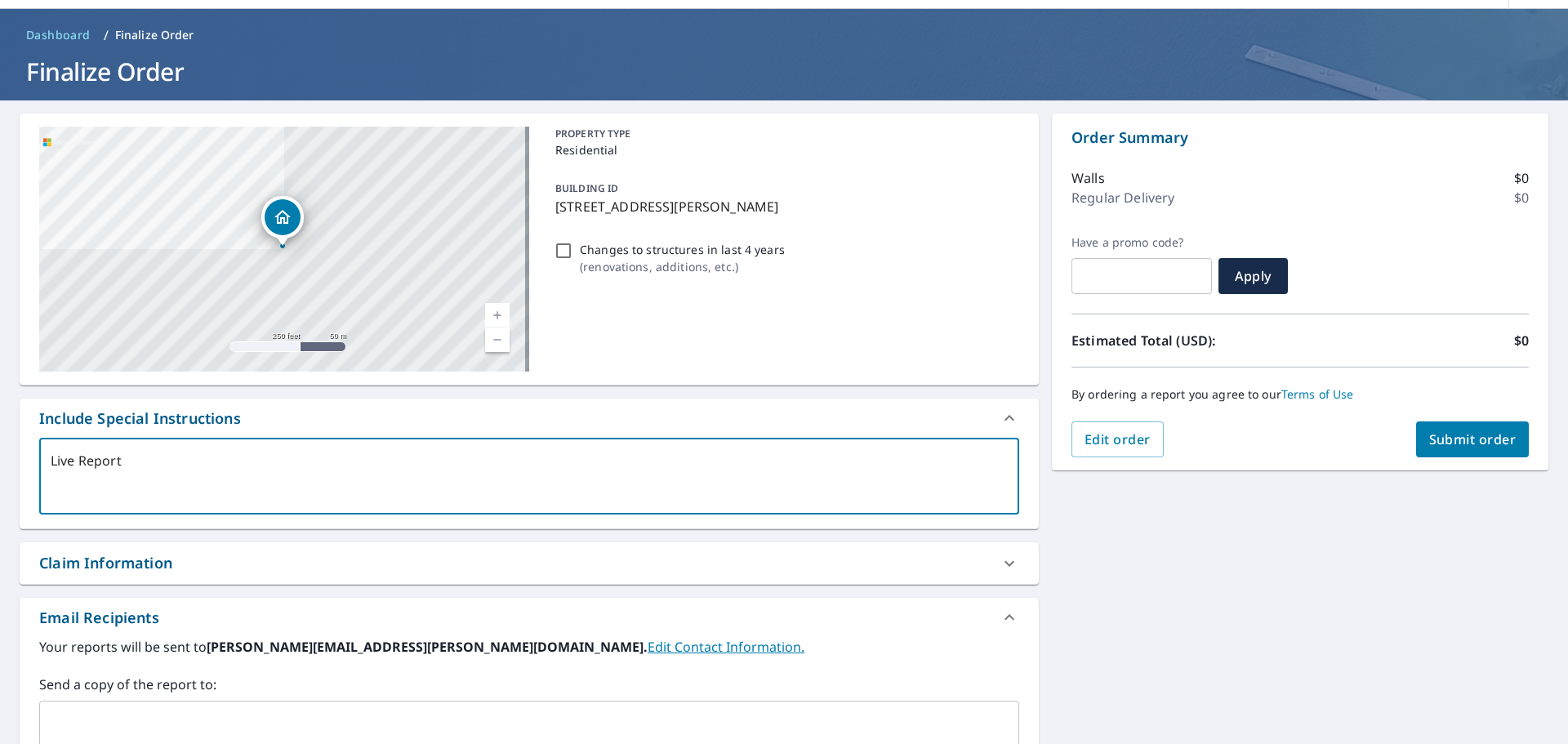
type textarea "Live Report"
type textarea "x"
click at [556, 246] on input "Changes to structures in last 4 years ( renovations, additions, etc. )" at bounding box center [564, 251] width 19 height 19
checkbox input "true"
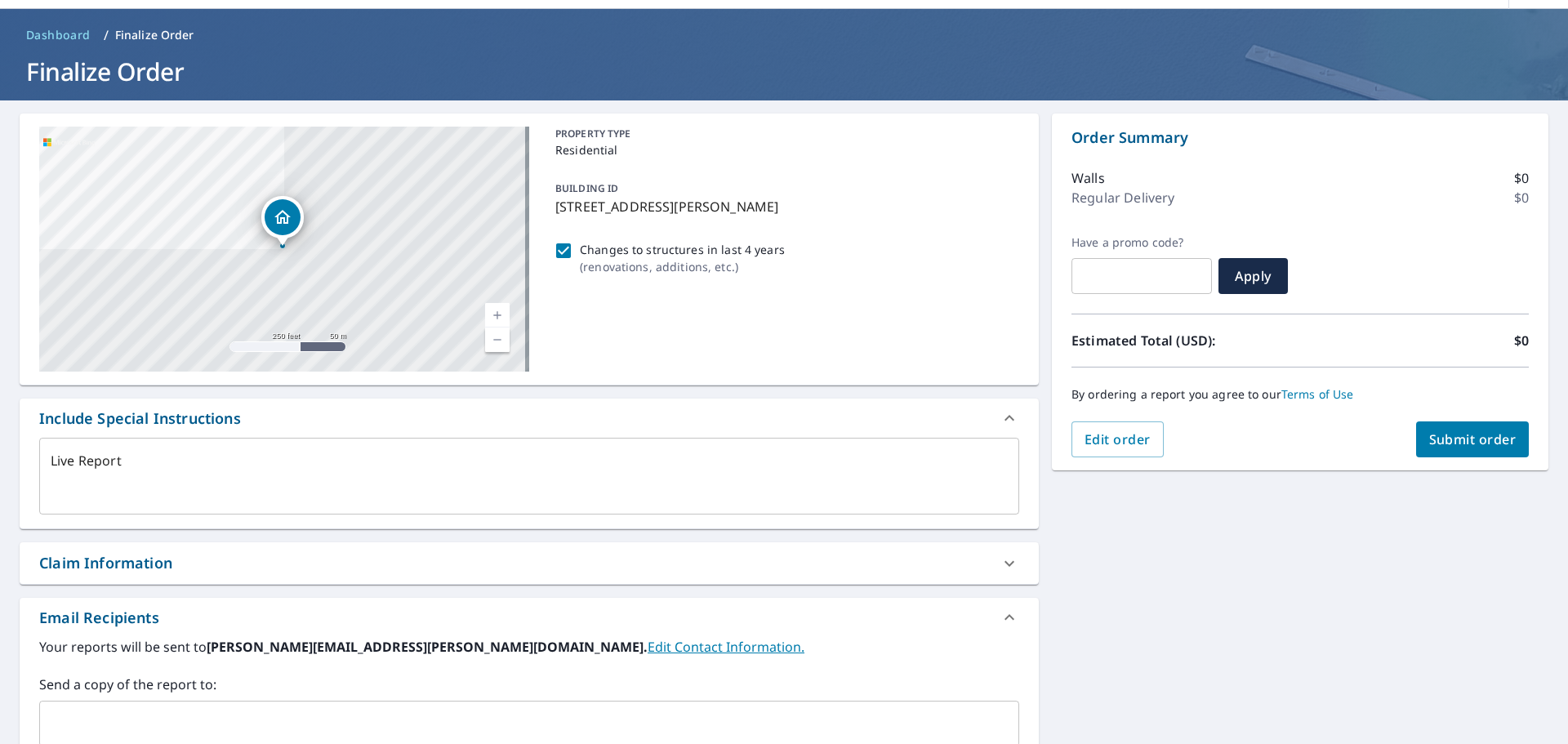
type textarea "x"
checkbox input "true"
click at [1479, 444] on span "Submit order" at bounding box center [1473, 439] width 87 height 18
type textarea "x"
checkbox input "true"
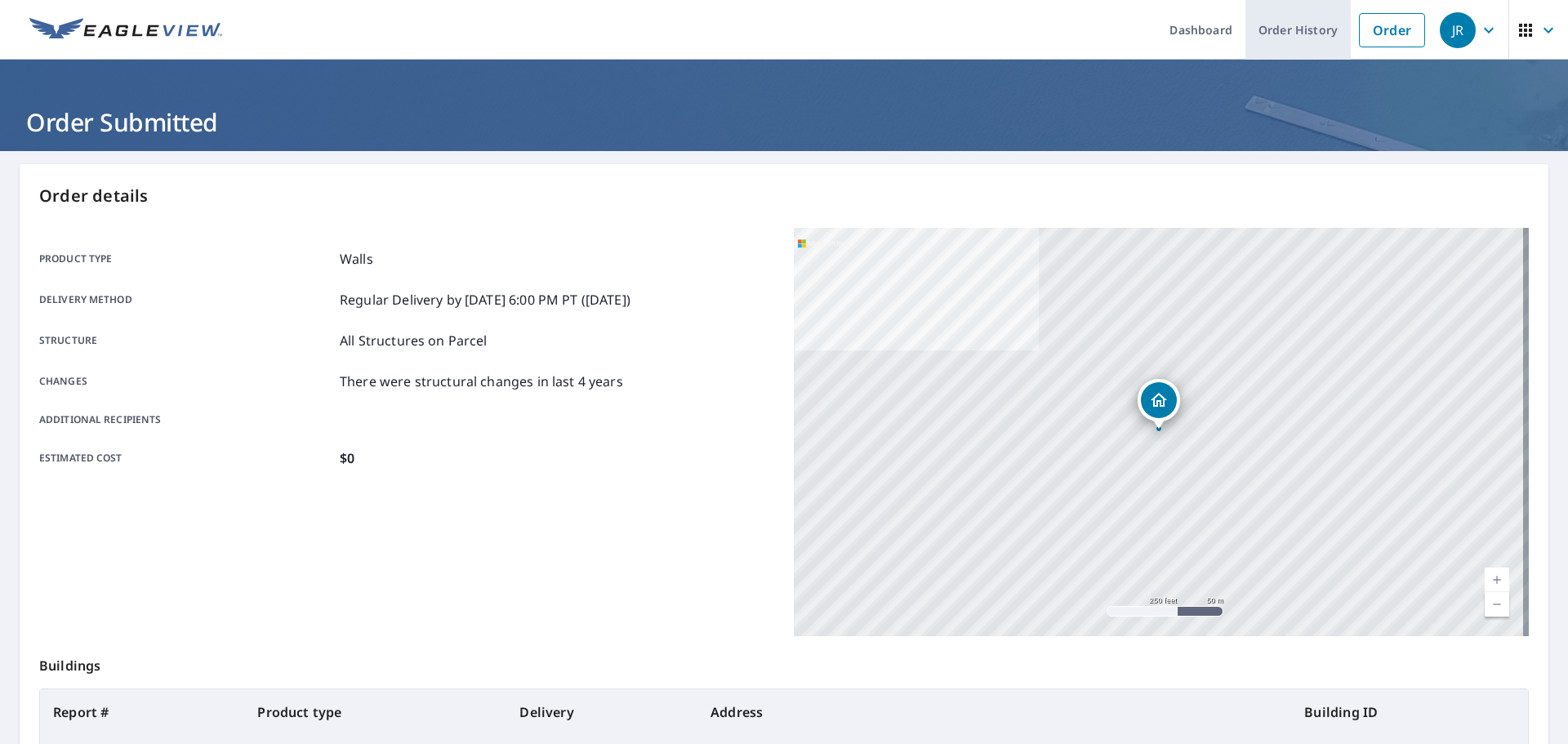
click at [1284, 32] on link "Order History" at bounding box center [1298, 30] width 106 height 60
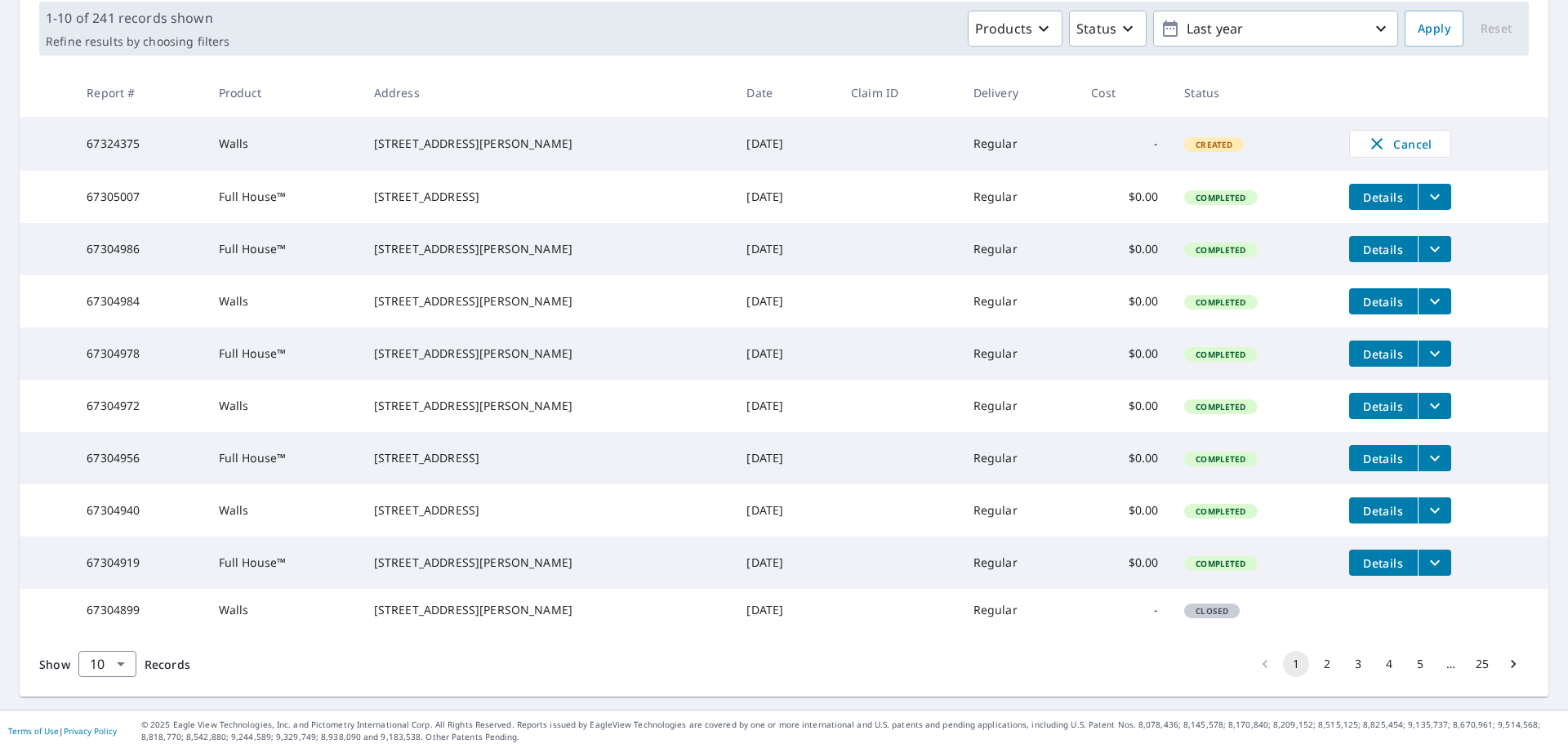
scroll to position [326, 0]
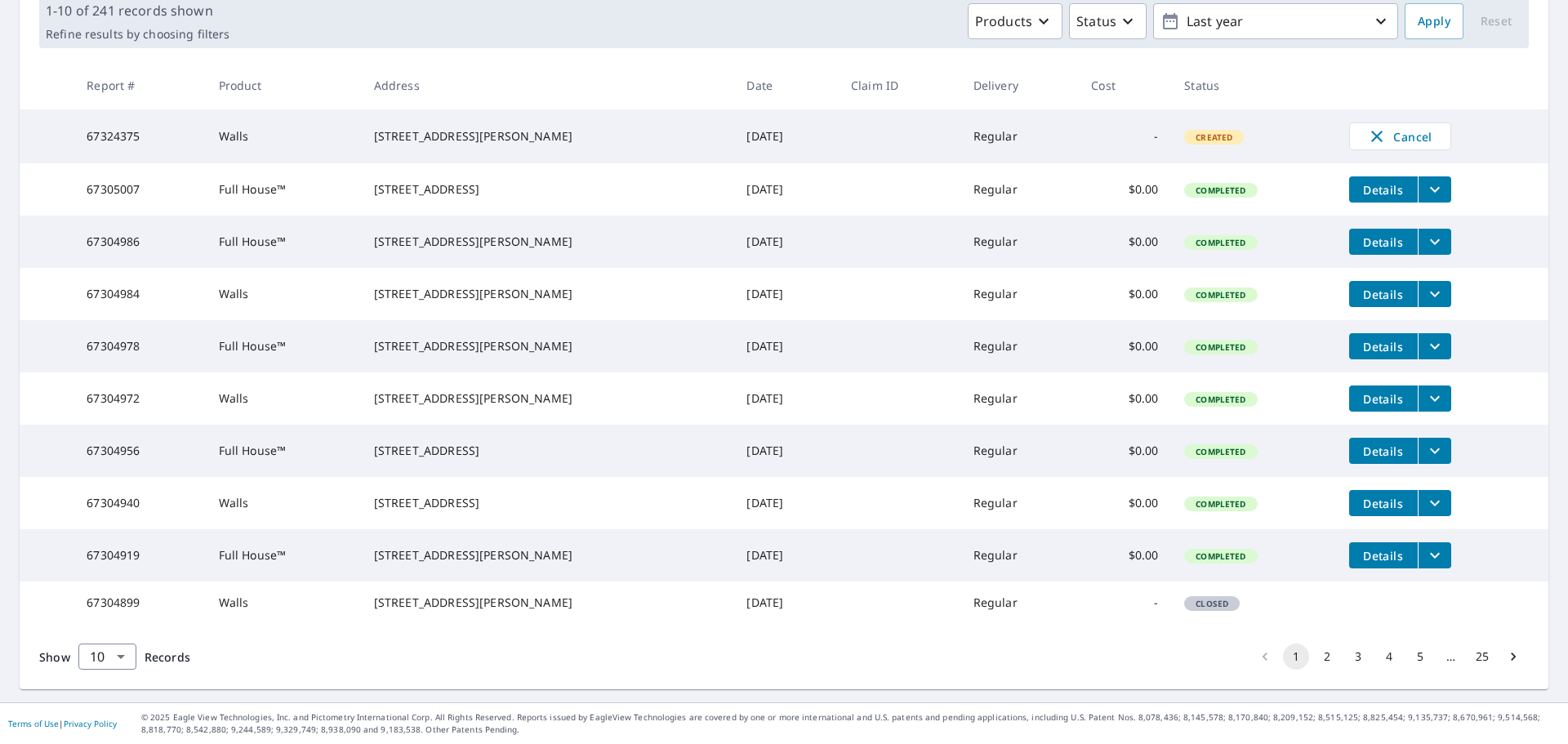
click at [1359, 548] on span "Details" at bounding box center [1384, 556] width 49 height 16
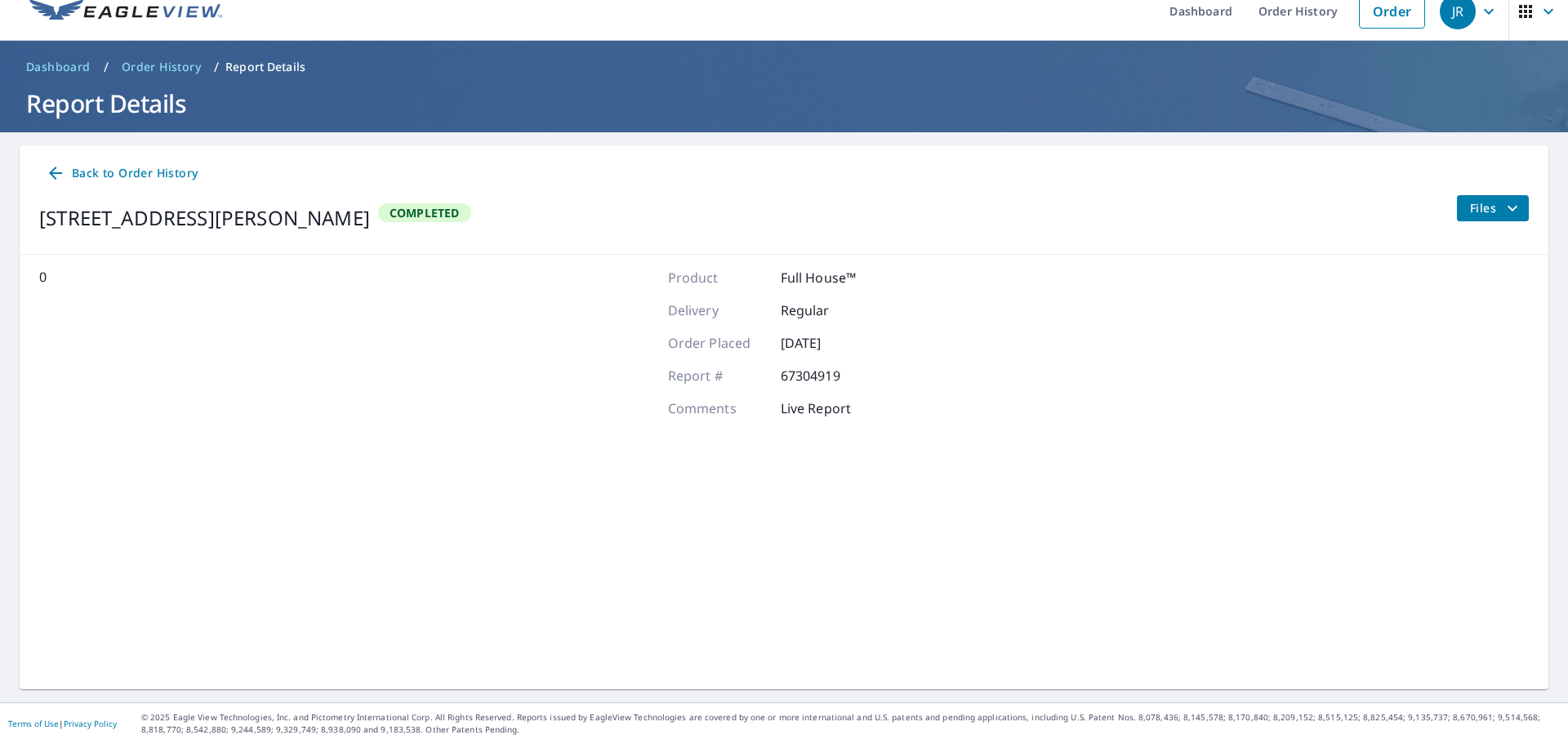
scroll to position [18, 0]
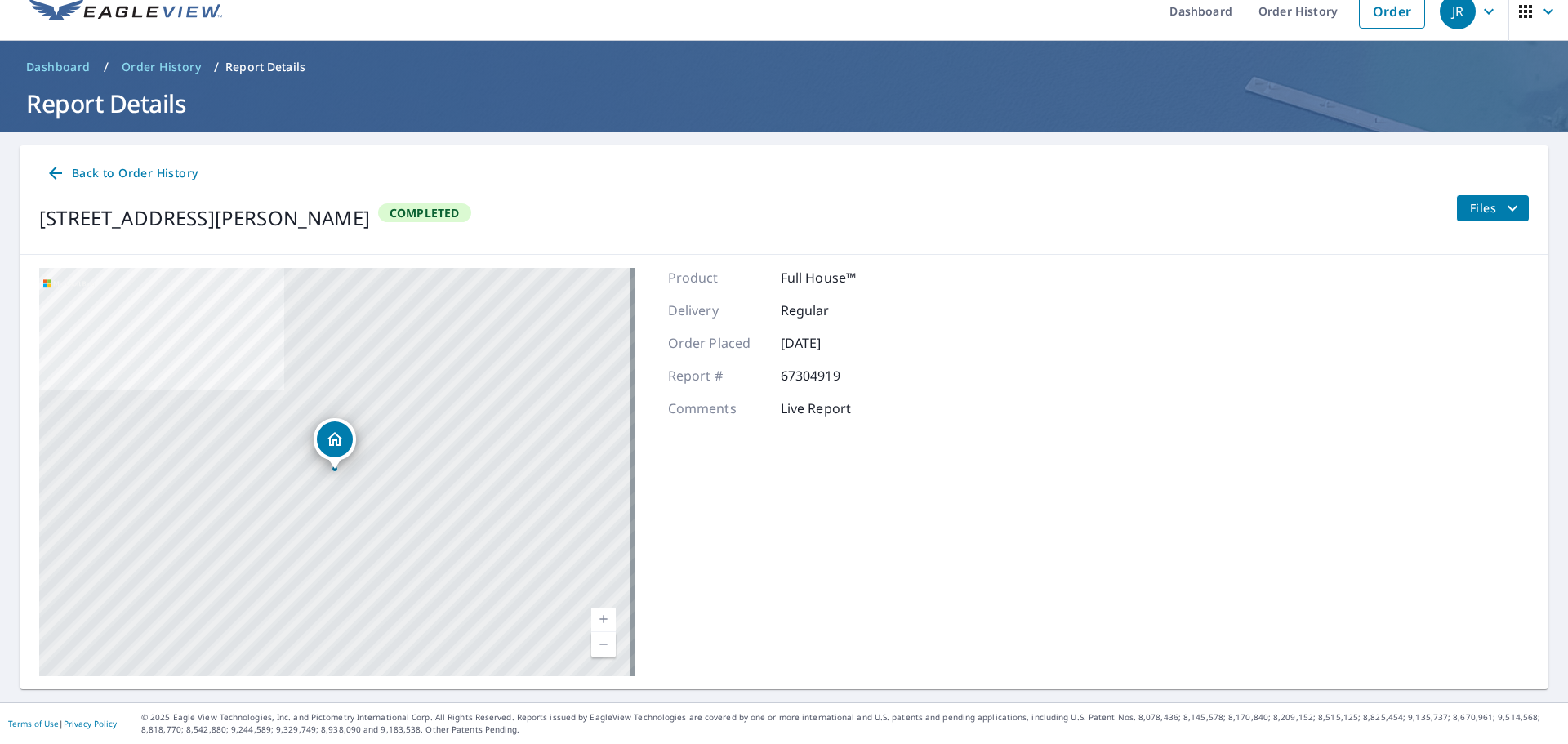
click at [1508, 207] on icon "filesDropdownBtn-67304919" at bounding box center [1513, 208] width 10 height 5
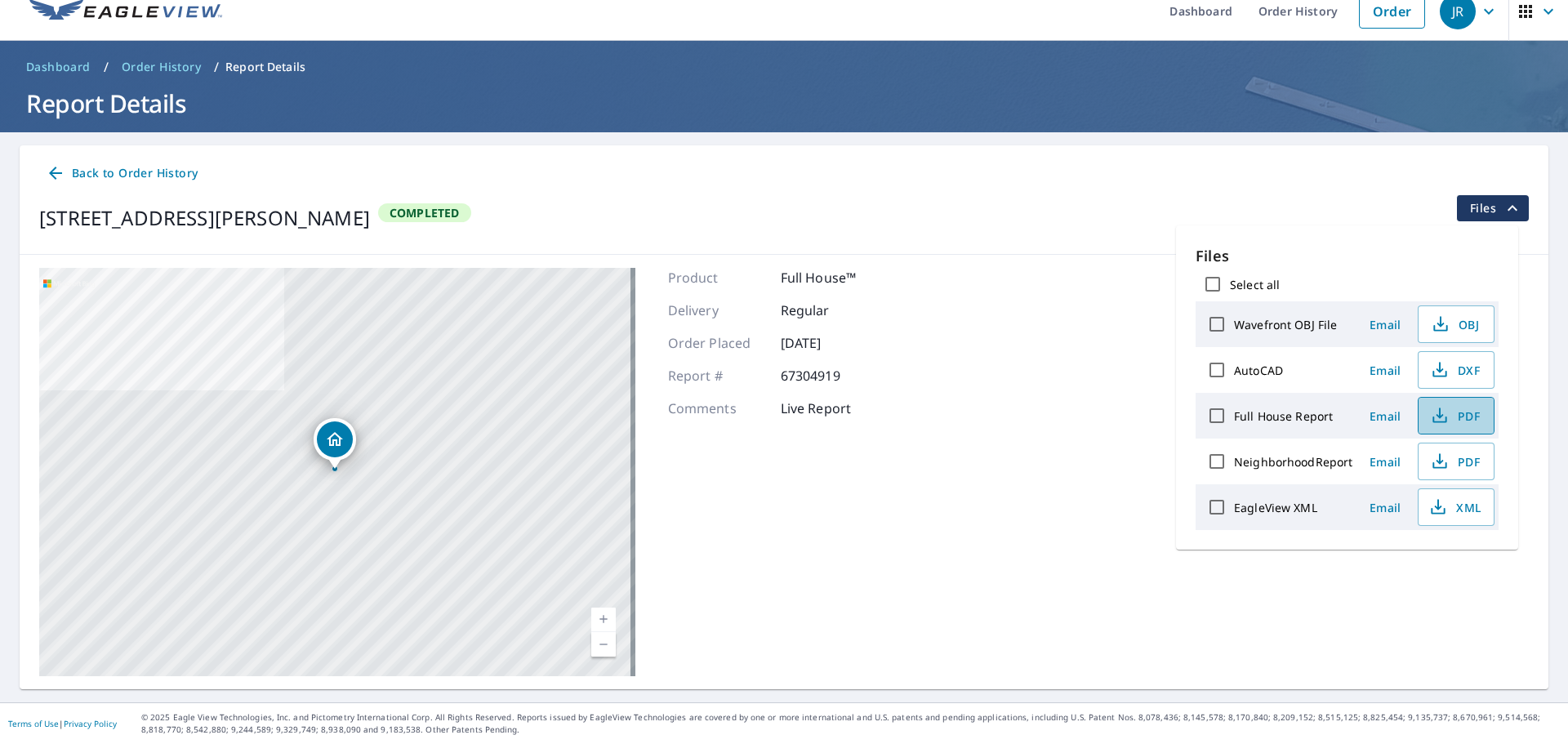
click at [1462, 417] on span "PDF" at bounding box center [1454, 416] width 52 height 19
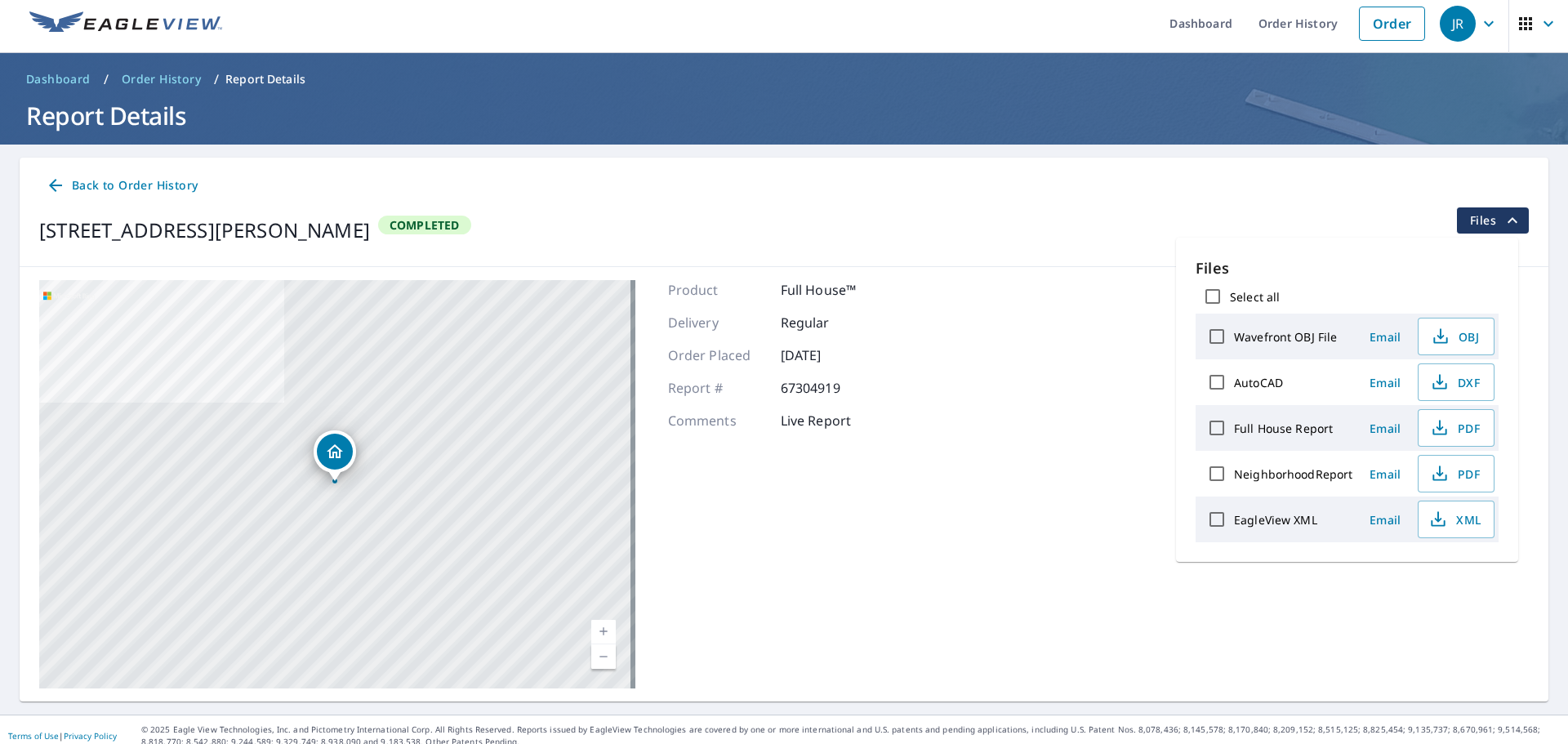
scroll to position [0, 0]
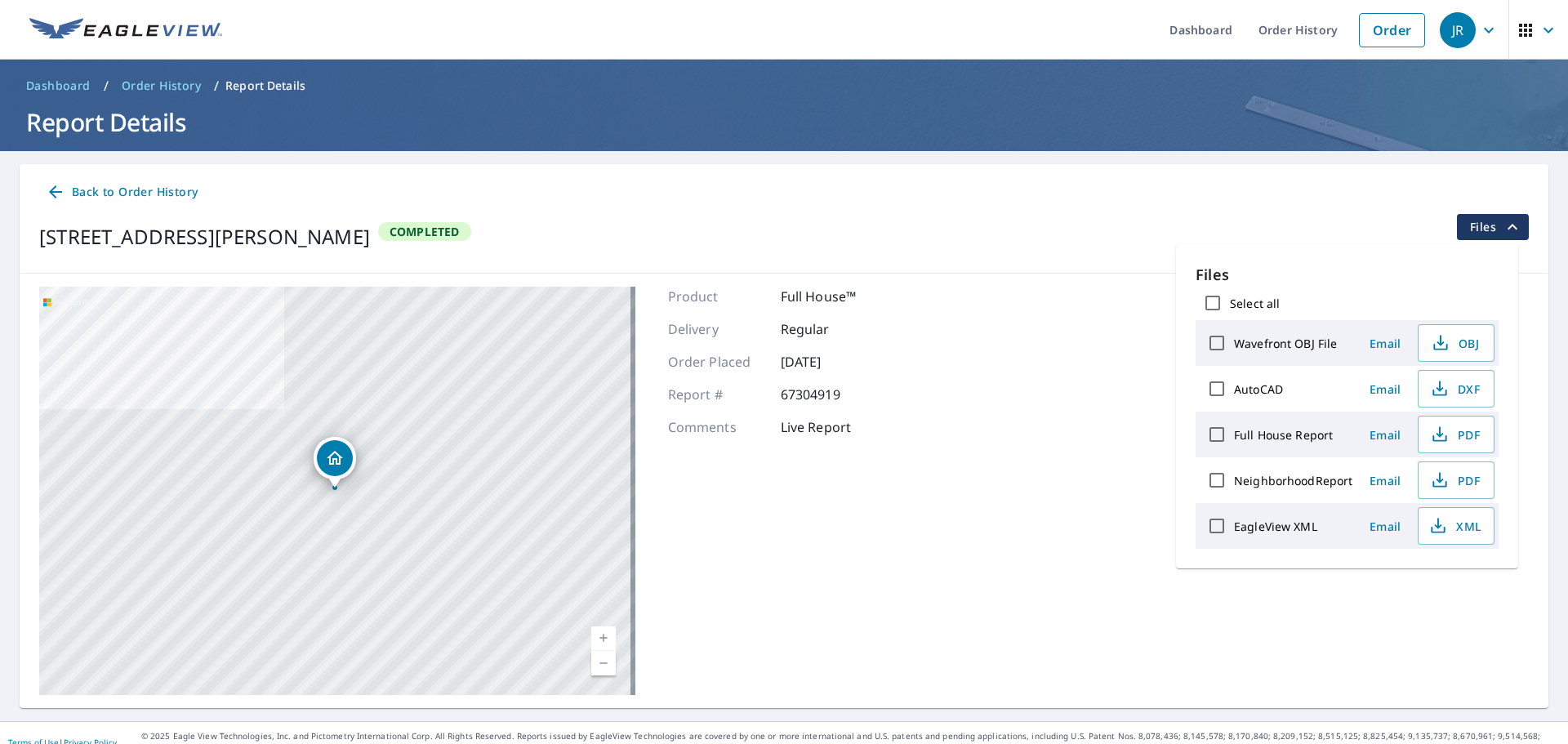
click at [857, 220] on div "[STREET_ADDRESS][PERSON_NAME] Completed Files" at bounding box center [784, 237] width 1490 height 46
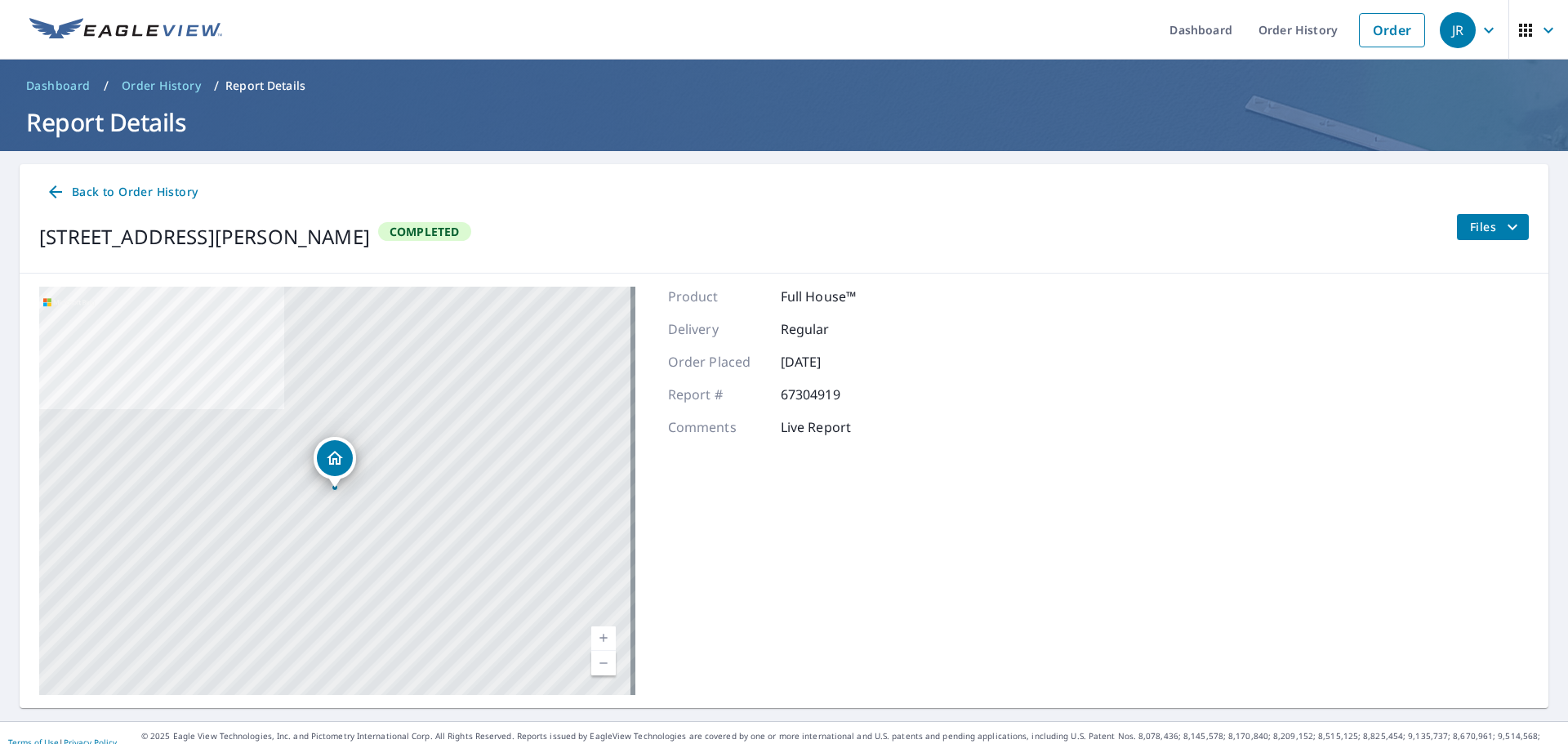
click at [891, 222] on div "[STREET_ADDRESS][PERSON_NAME] Completed Files" at bounding box center [784, 237] width 1490 height 46
click at [891, 222] on div "[STREET_ADDRESS][PERSON_NAME] Completed Files" at bounding box center [784, 237] width 1490 height 46
click at [884, 228] on div "[STREET_ADDRESS][PERSON_NAME] Completed Files" at bounding box center [784, 237] width 1490 height 46
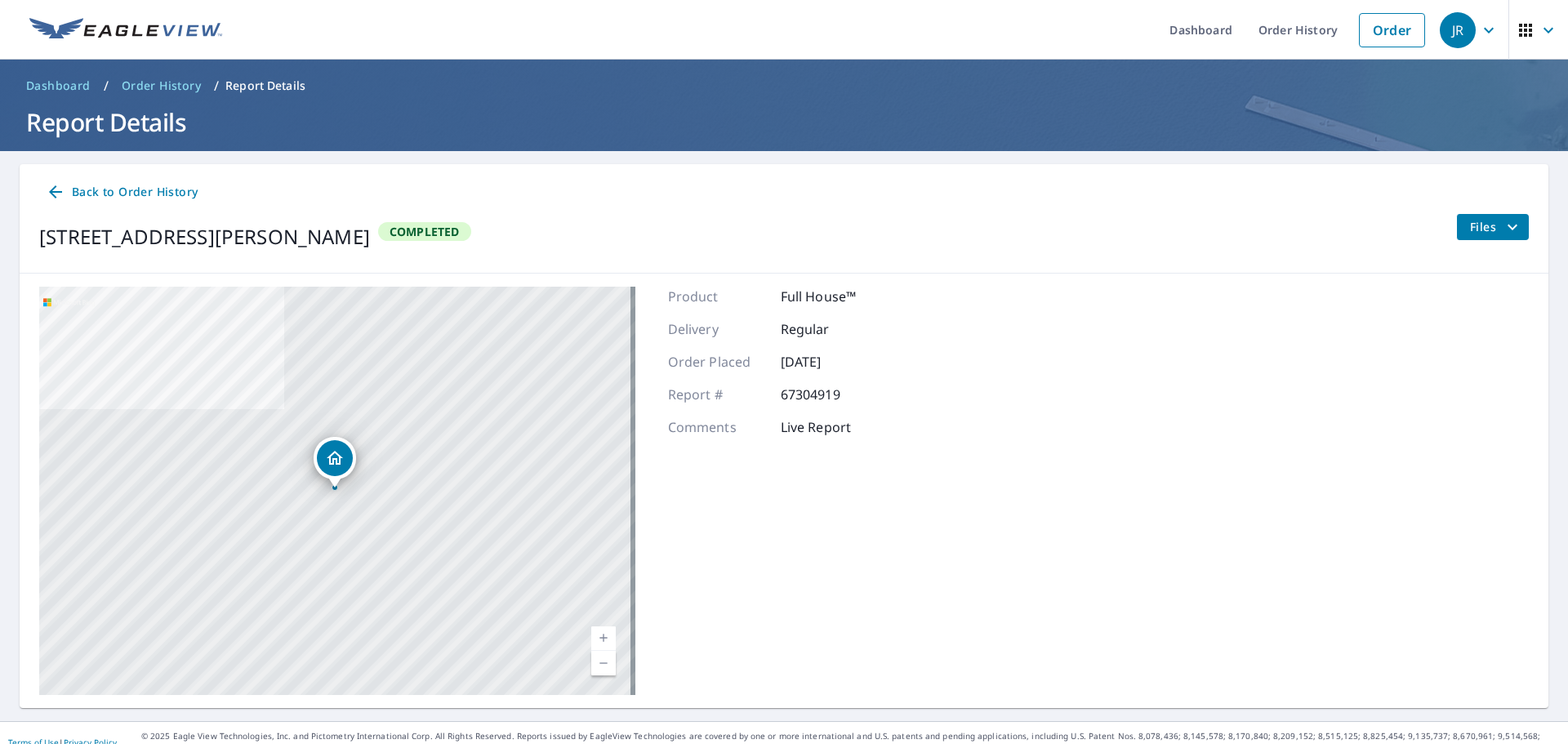
click at [884, 227] on div "[STREET_ADDRESS][PERSON_NAME] Completed Files" at bounding box center [784, 237] width 1490 height 46
click at [1069, 460] on div "[STREET_ADDRESS][PERSON_NAME] Aerial Road A standard road map Aerial A detailed…" at bounding box center [784, 490] width 1529 height 434
click at [1097, 240] on div "[STREET_ADDRESS][PERSON_NAME] Completed Files" at bounding box center [784, 237] width 1490 height 46
click at [1297, 36] on link "Order History" at bounding box center [1298, 30] width 106 height 60
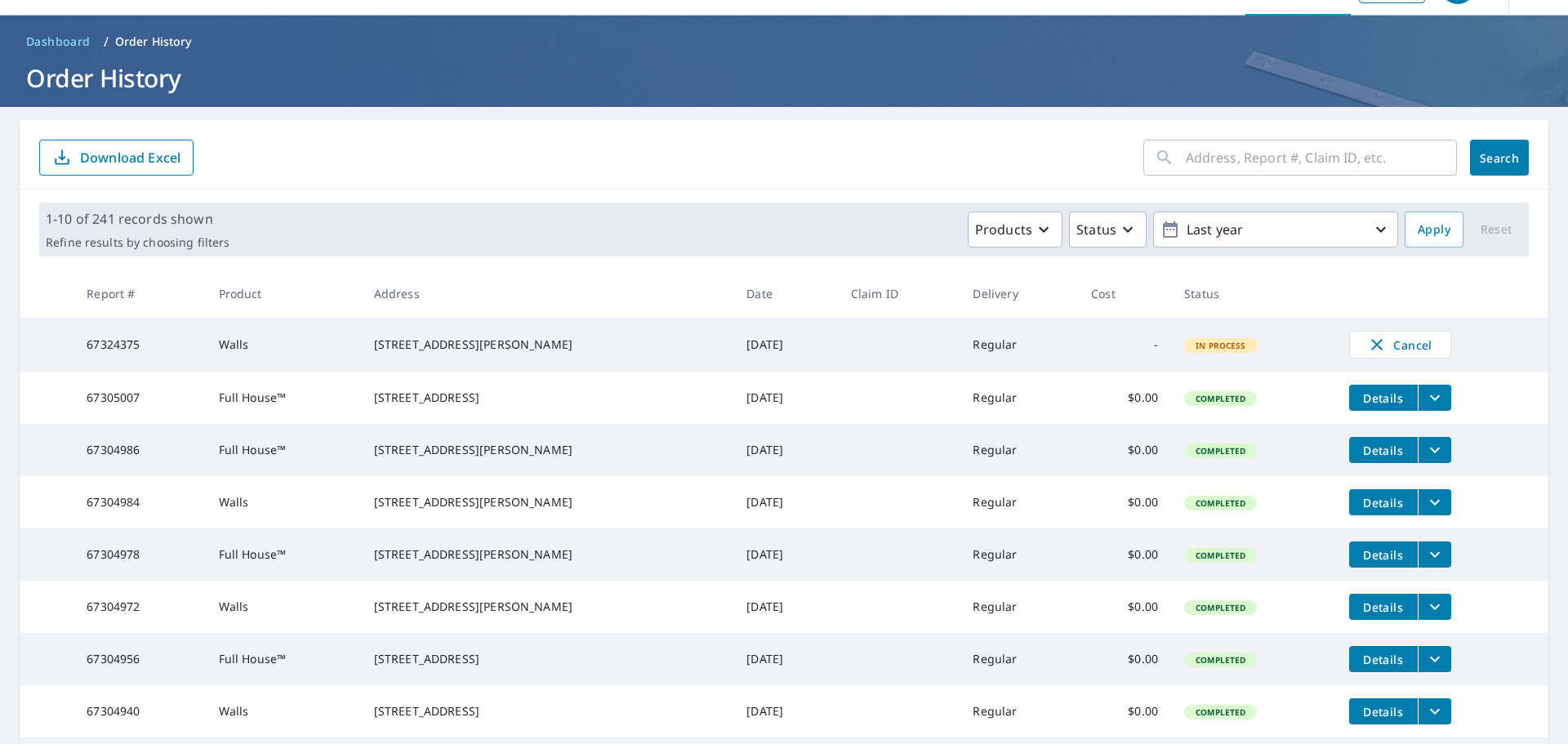
scroll to position [82, 0]
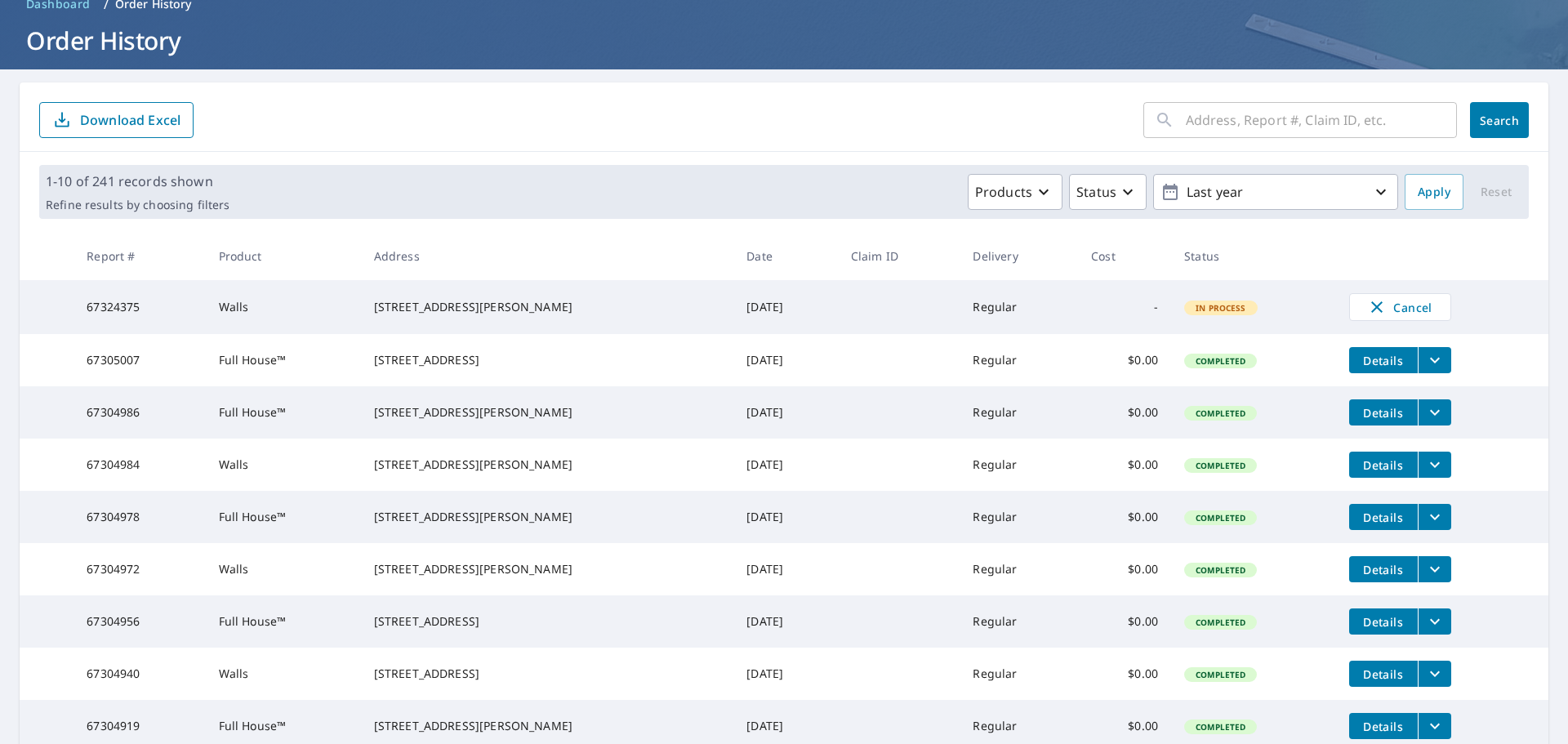
click at [1425, 417] on icon "filesDropdownBtn-67304986" at bounding box center [1435, 412] width 19 height 19
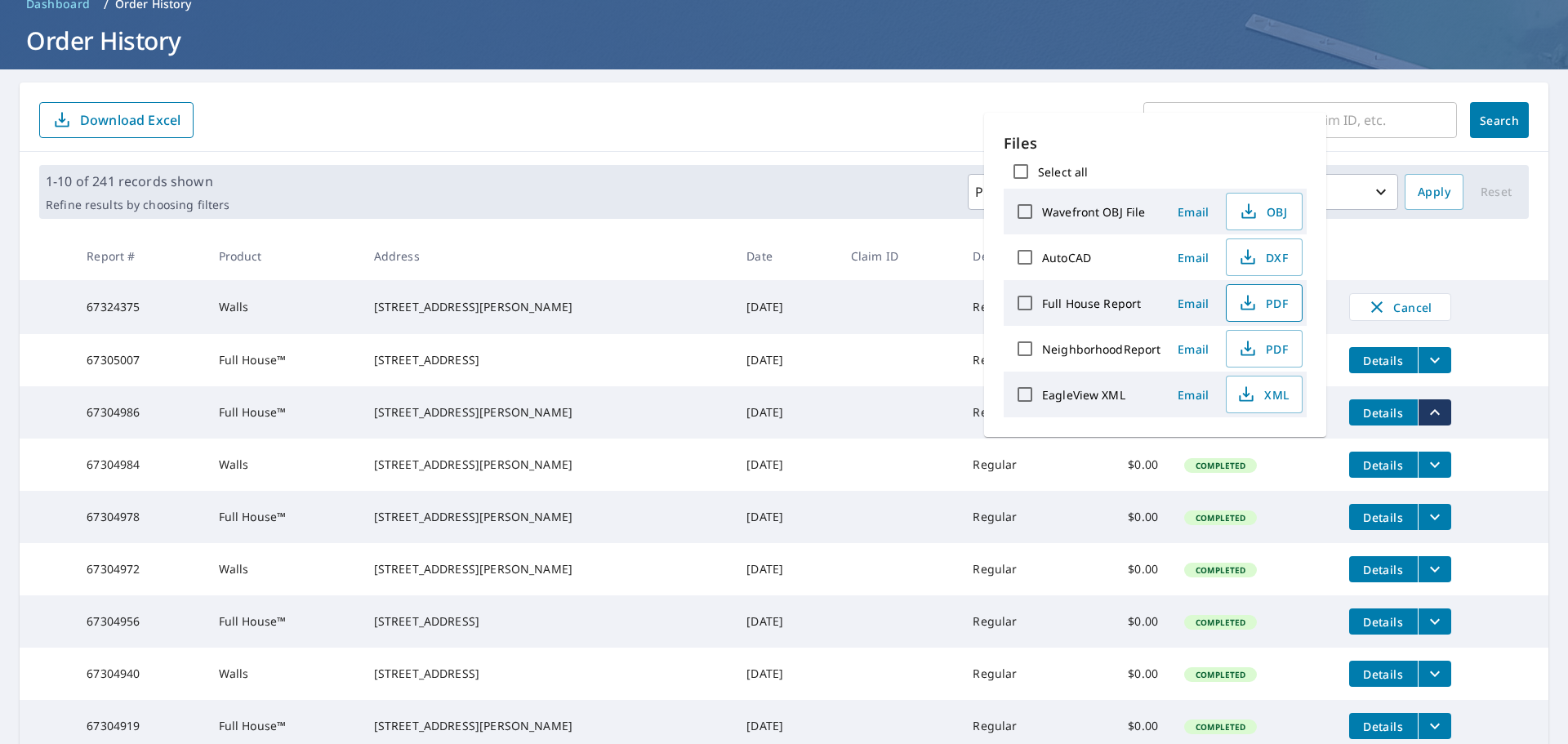
click at [1271, 307] on span "PDF" at bounding box center [1262, 303] width 52 height 19
click at [727, 128] on form "​ Search Download Excel" at bounding box center [784, 120] width 1490 height 36
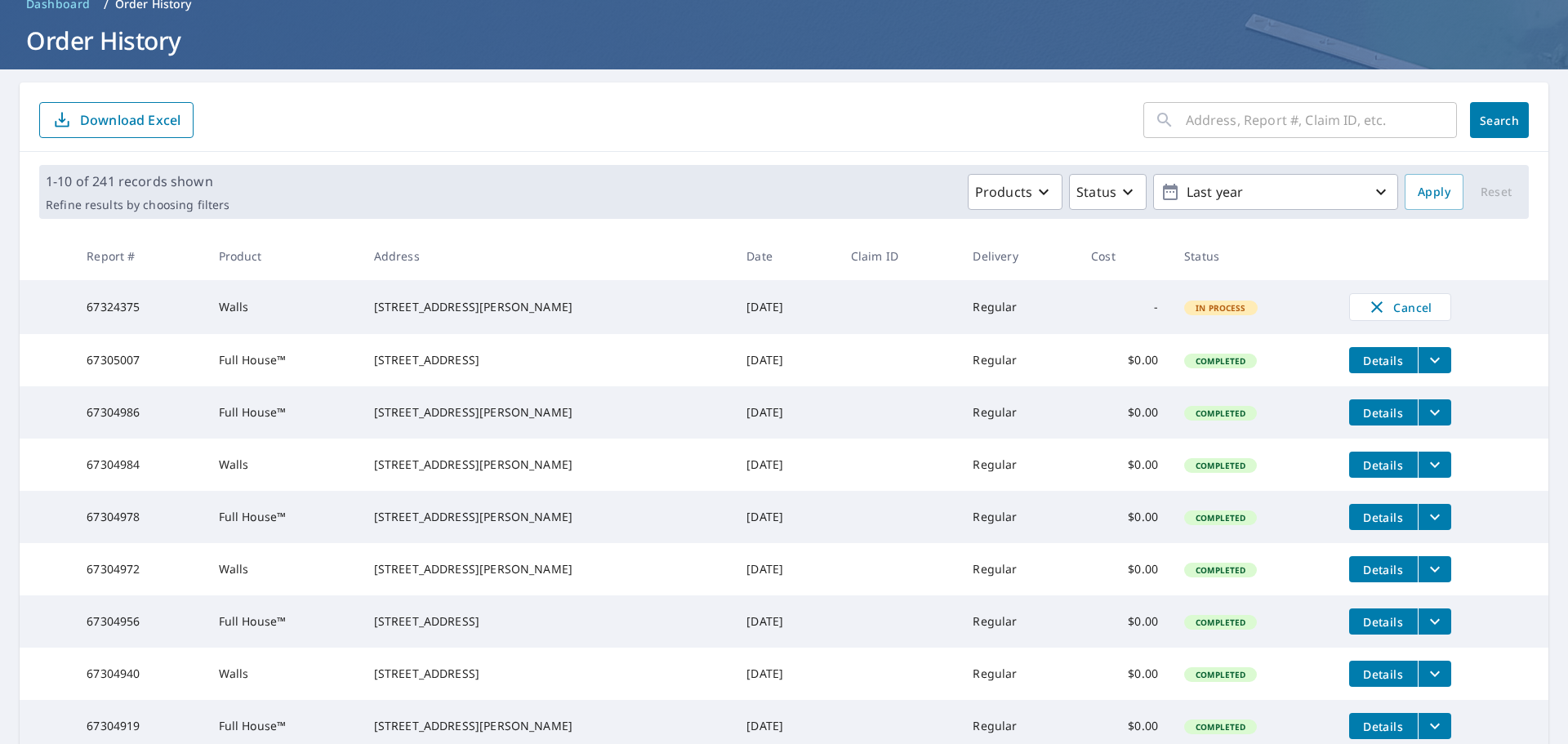
click at [1425, 475] on icon "filesDropdownBtn-67304984" at bounding box center [1435, 465] width 19 height 19
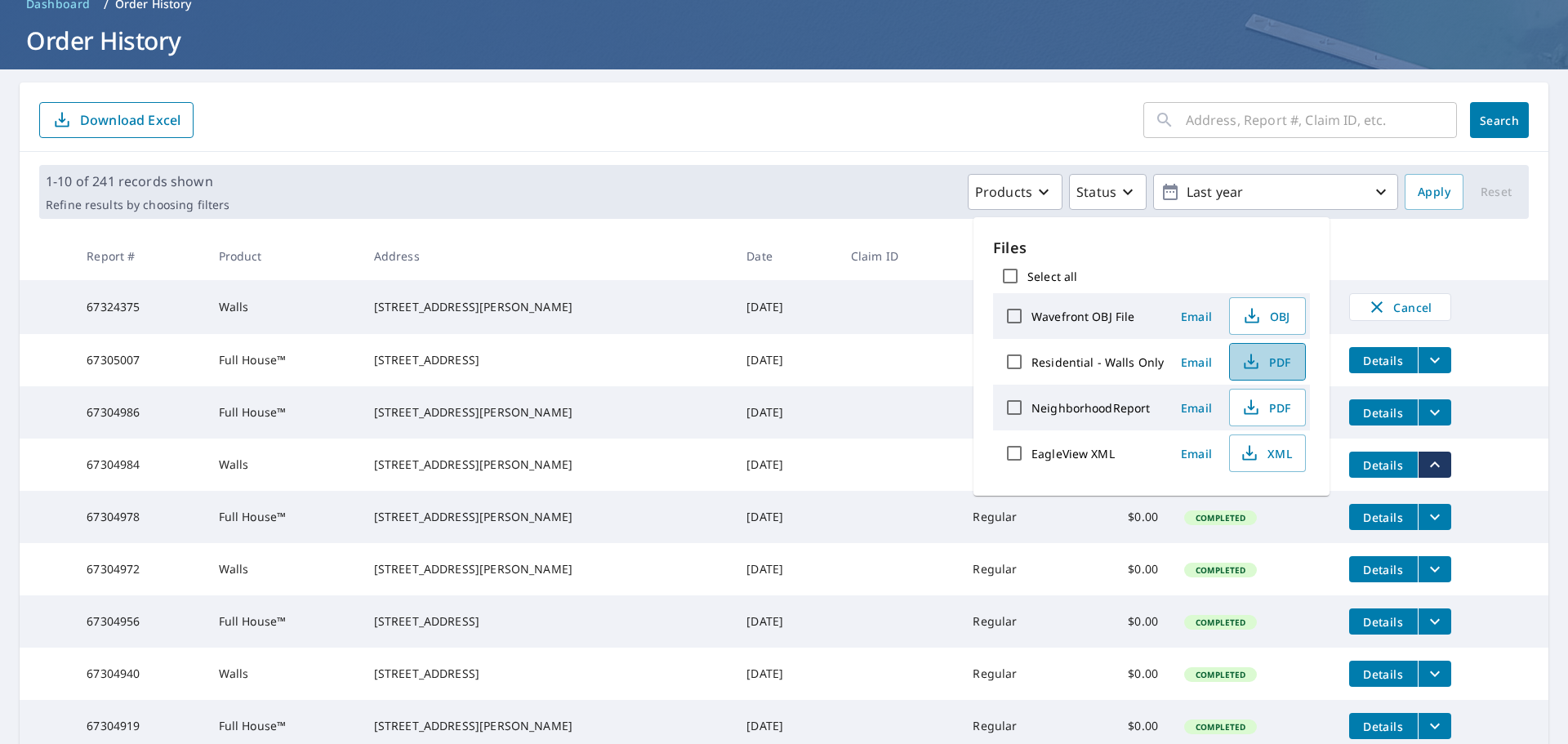
click at [1262, 359] on span "PDF" at bounding box center [1266, 362] width 52 height 19
drag, startPoint x: 555, startPoint y: 83, endPoint x: 570, endPoint y: 88, distance: 15.8
click at [557, 81] on main "​ Search Download Excel 1-10 of 241 records shown Refine results by choosing fi…" at bounding box center [784, 471] width 1568 height 803
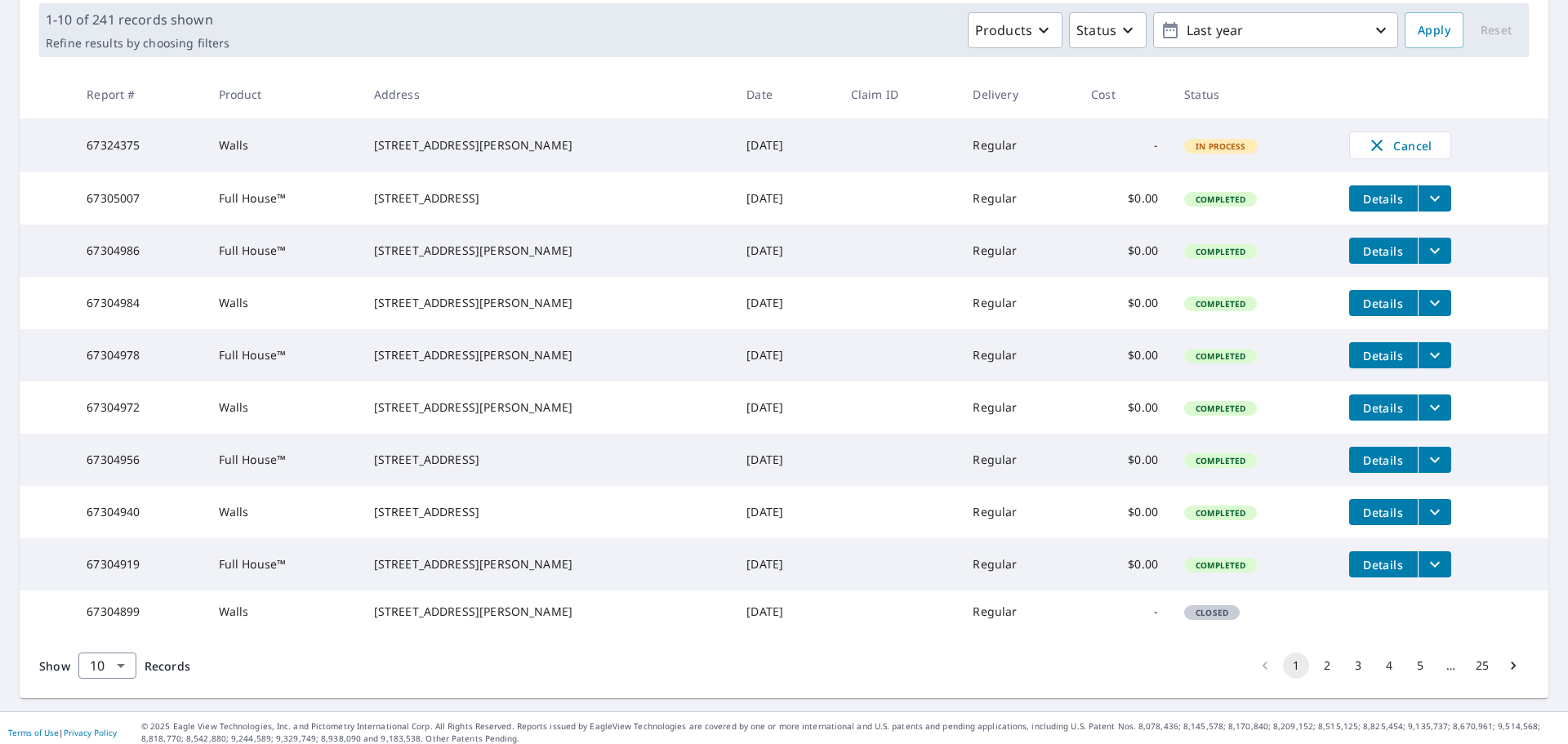
scroll to position [245, 0]
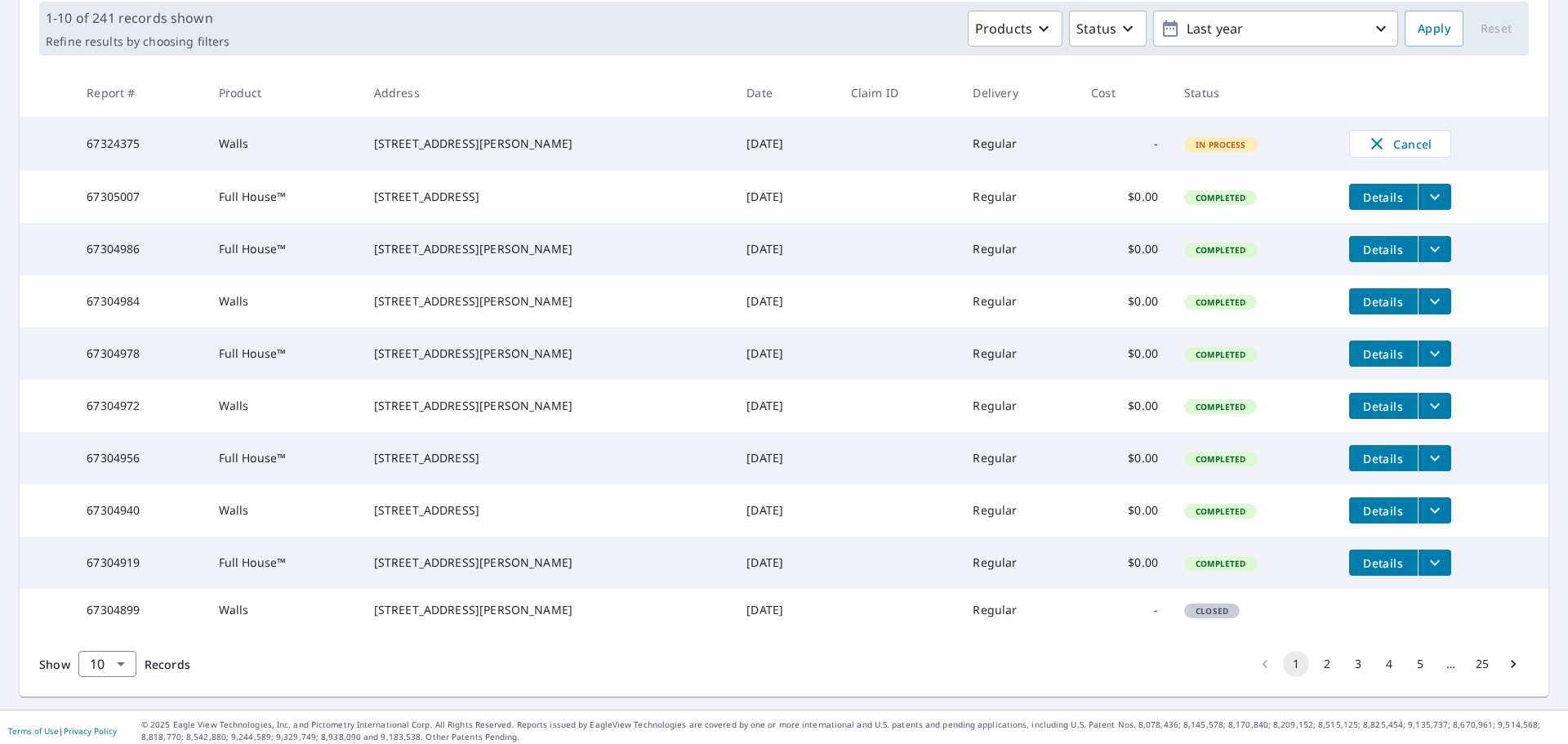
click at [1422, 589] on td "Details" at bounding box center [1442, 562] width 212 height 52
click at [1425, 572] on icon "filesDropdownBtn-67304919" at bounding box center [1435, 563] width 19 height 19
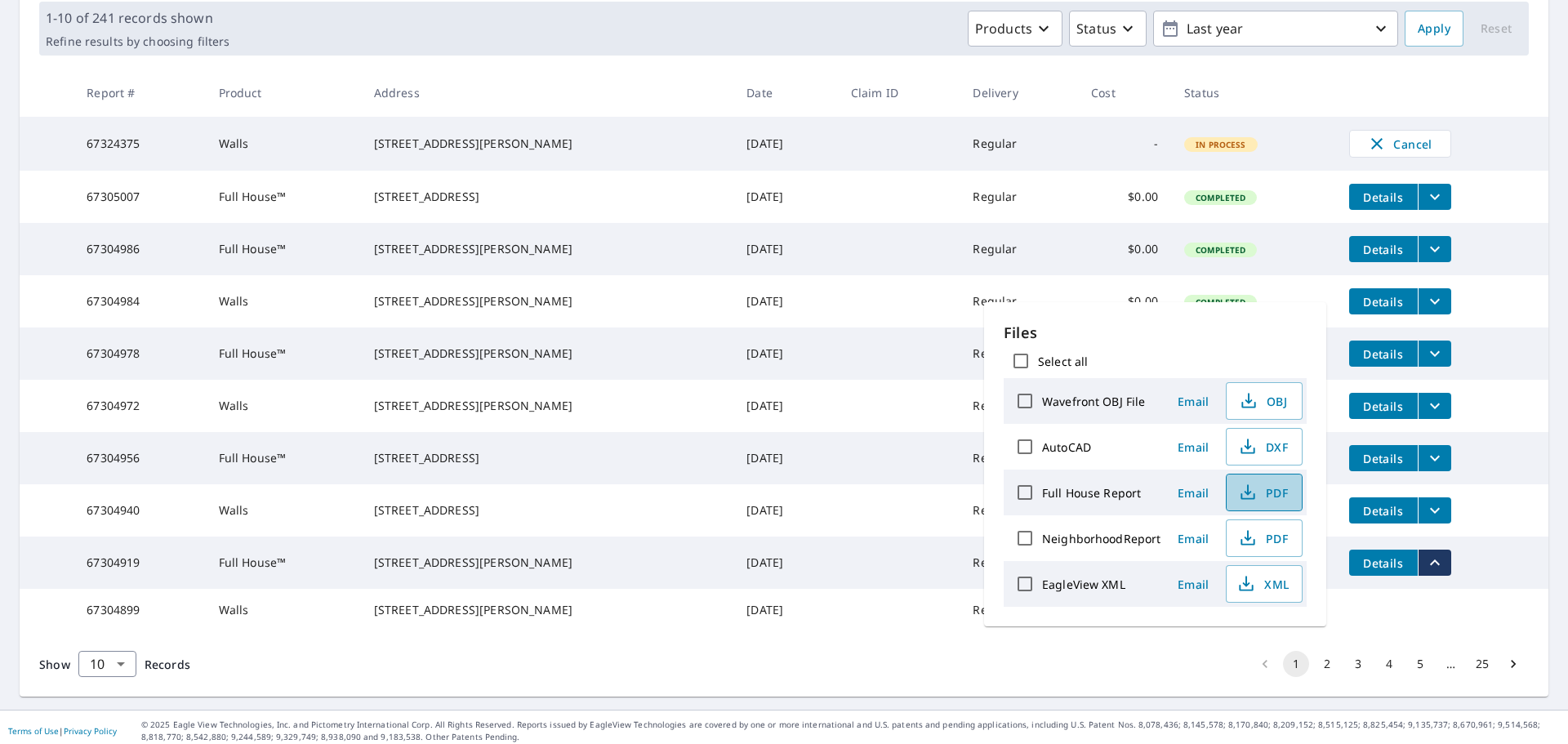
click at [1273, 489] on span "PDF" at bounding box center [1262, 492] width 52 height 19
click at [760, 36] on div "Products Status Last year" at bounding box center [817, 28] width 1163 height 36
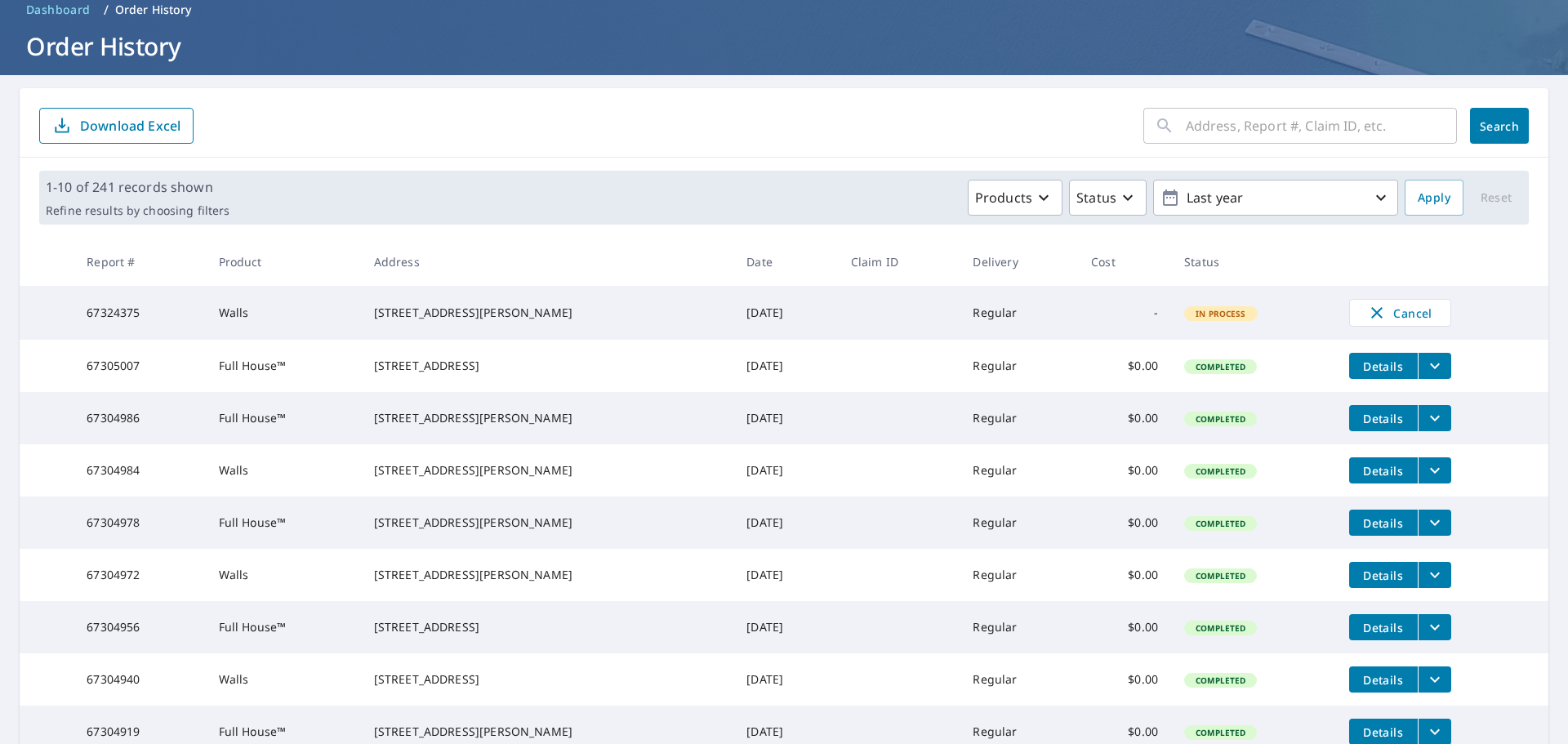
scroll to position [0, 0]
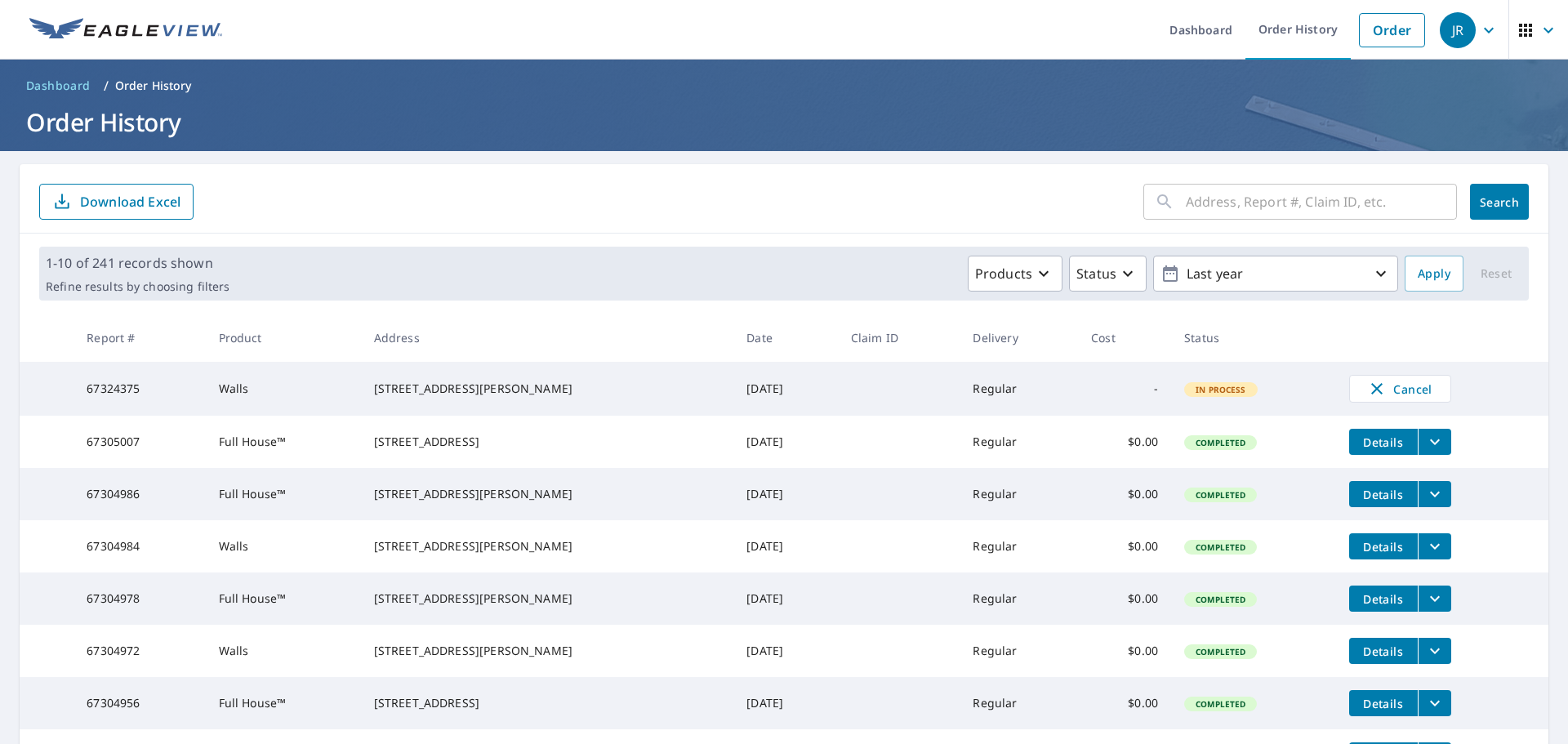
click at [682, 221] on div "​ Search Download Excel" at bounding box center [784, 198] width 1529 height 70
click at [955, 188] on form "​ Search Download Excel" at bounding box center [784, 202] width 1490 height 36
